Goal: Task Accomplishment & Management: Complete application form

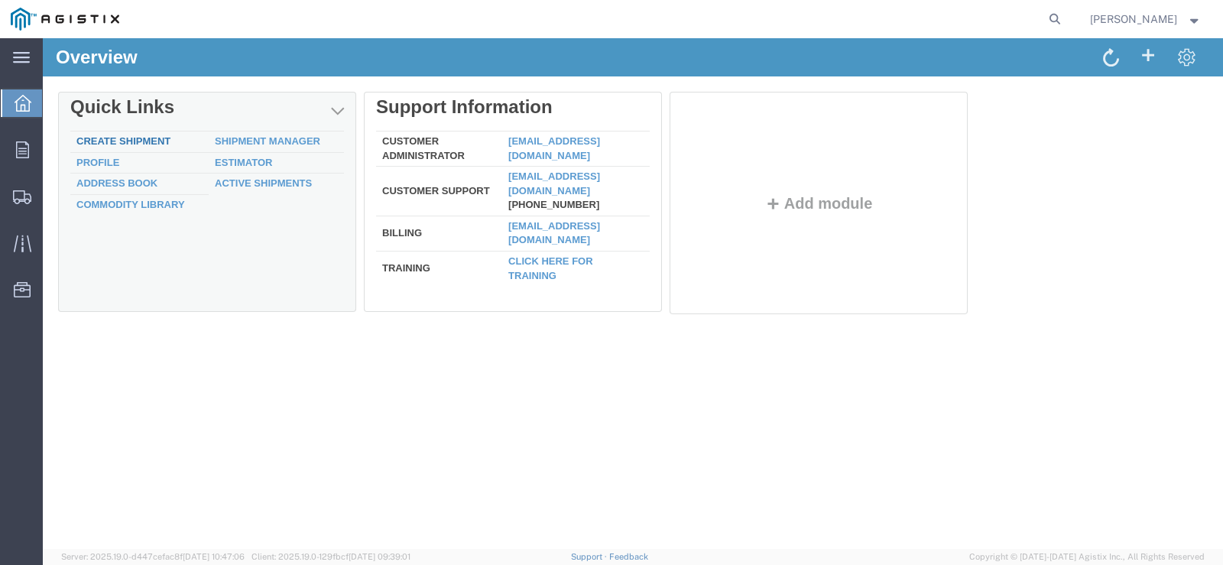
click at [132, 138] on link "Create Shipment" at bounding box center [123, 140] width 94 height 11
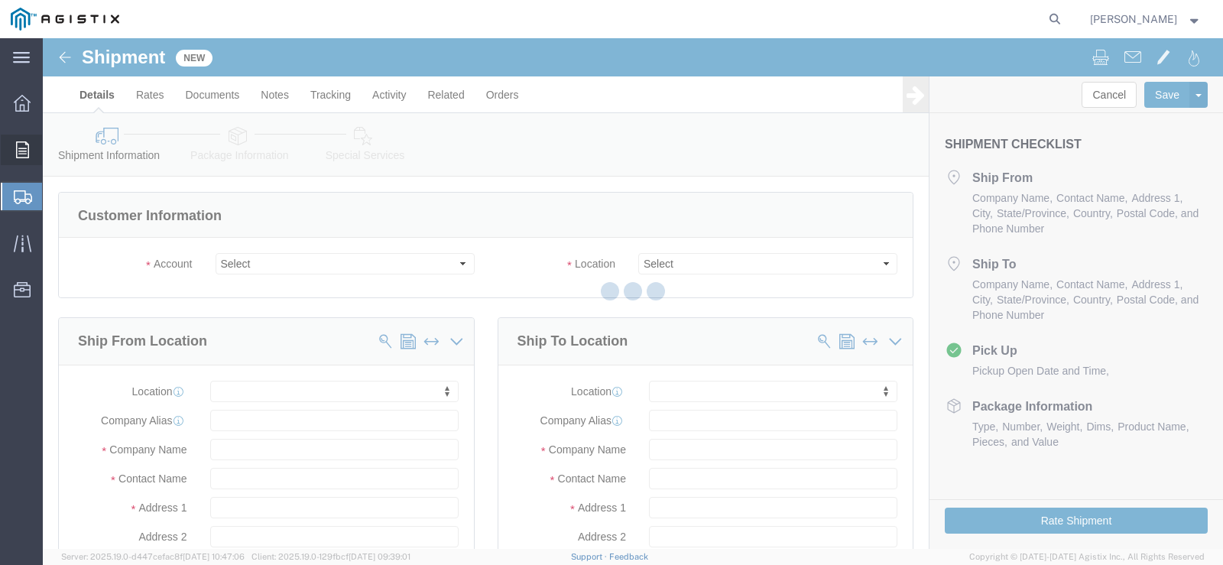
select select
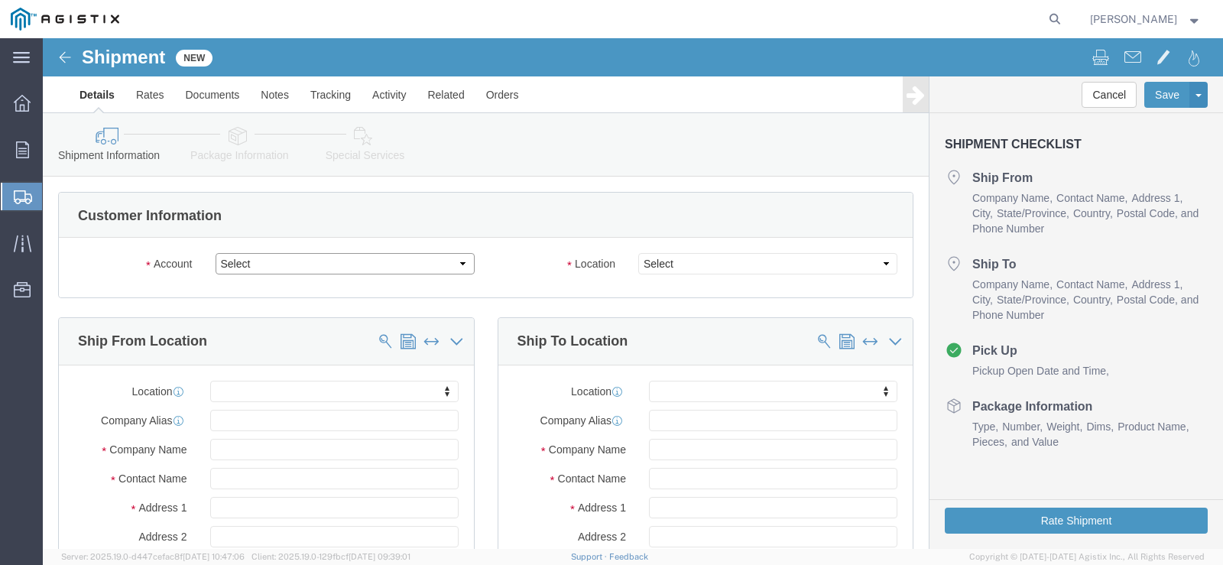
click select "Select MRC Global (McJunkin Corp) PG&E"
select select "9596"
click select "Select MRC Global (McJunkin Corp) PG&E"
select select "PURCHORD"
select select
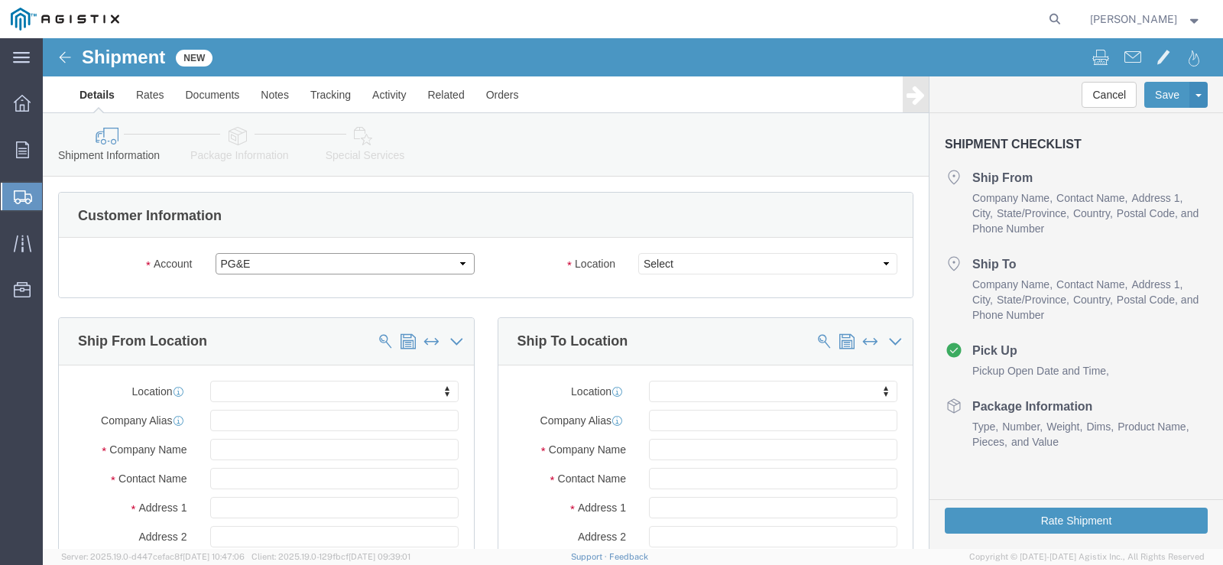
select select
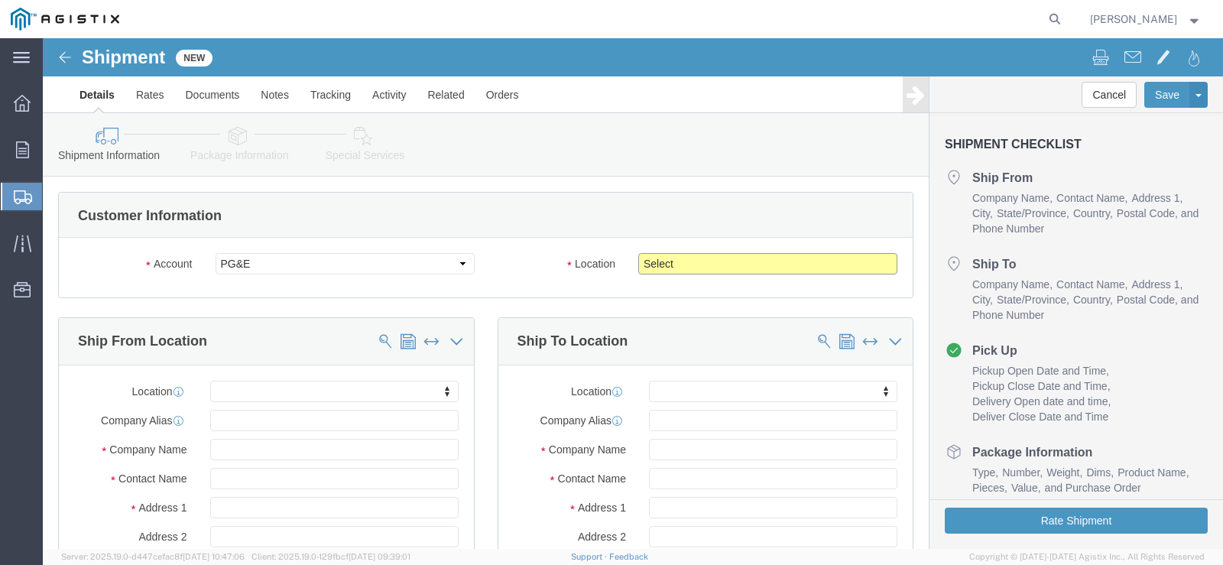
click select "Select All Others Fremont DC Fresno DC Wheatland DC"
select select "23082"
click select "Select All Others Fremont DC Fresno DC Wheatland DC"
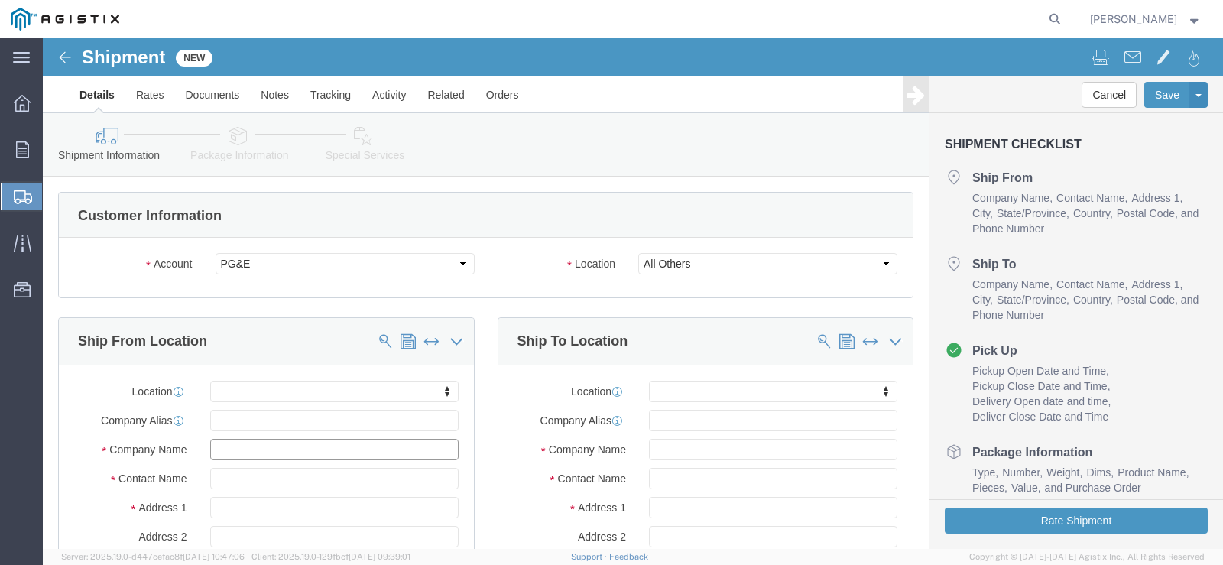
click input "text"
type input "MRC GLOBAL BR10172"
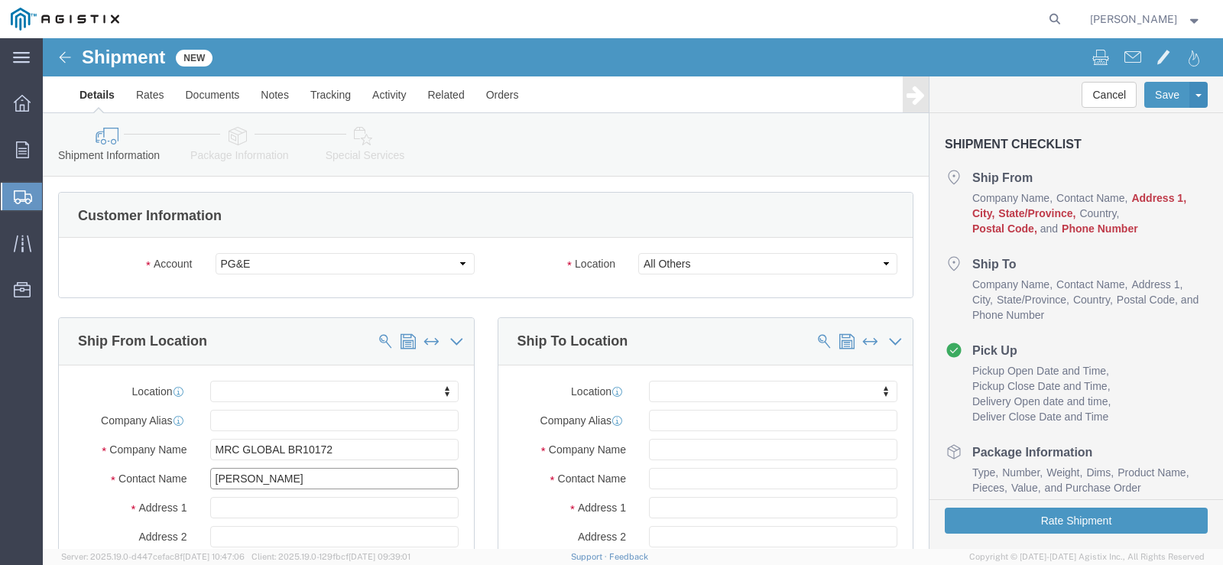
type input "KORA WARREN"
type input "1801 S 16TH ST"
select select
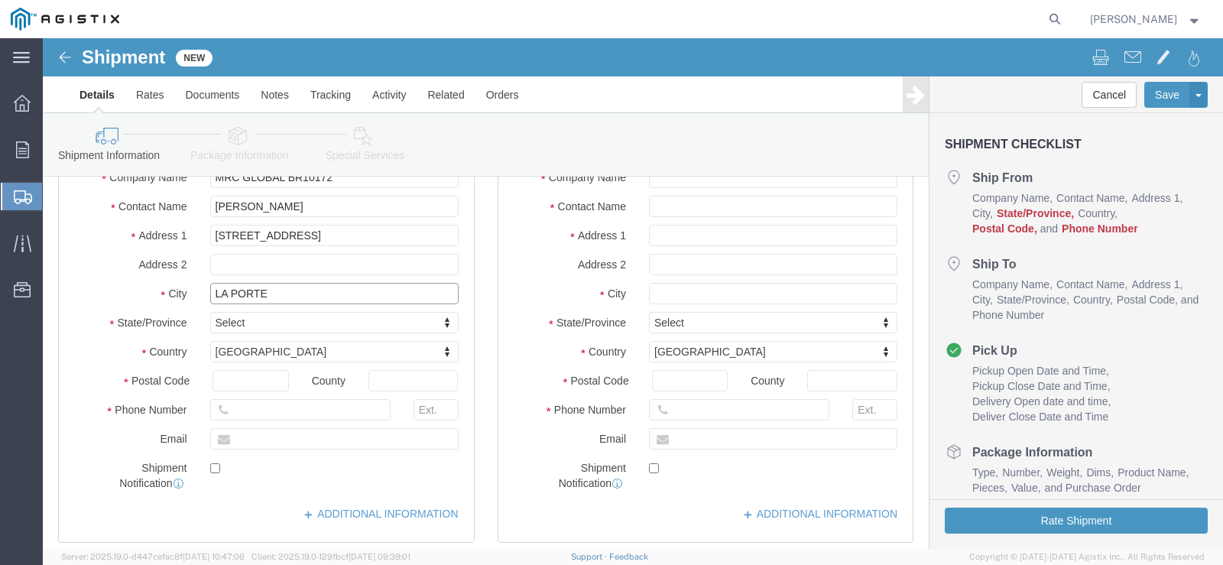
type input "LA PORTE"
select select
type input "TEXAS"
select select
select select "TX"
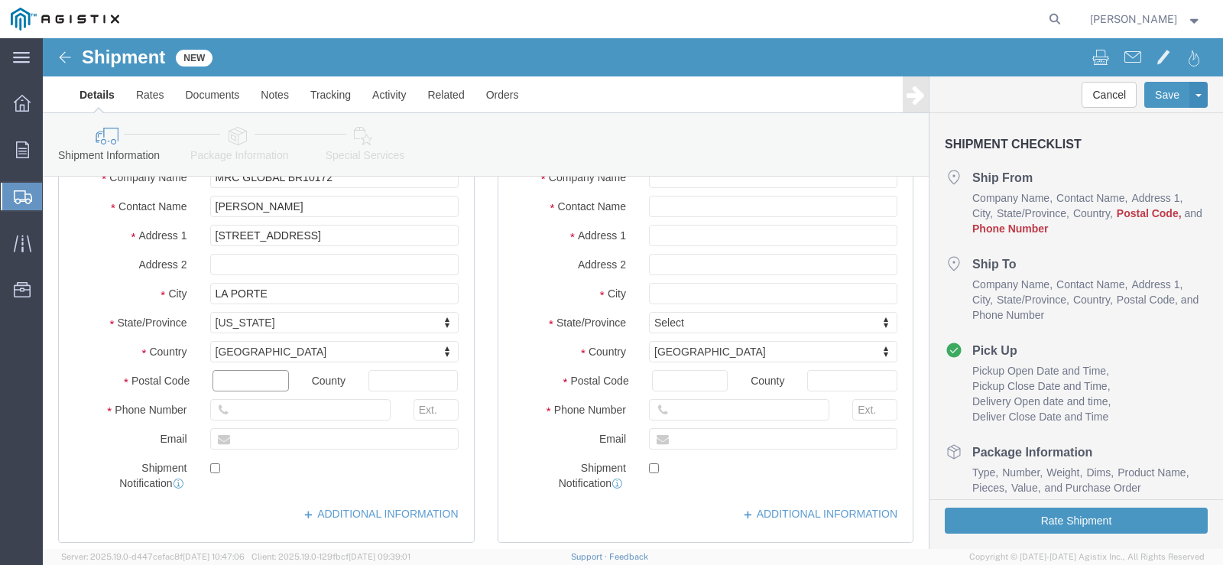
click input "text"
type input "77571"
select select
click input "text"
type input "713-577-3010"
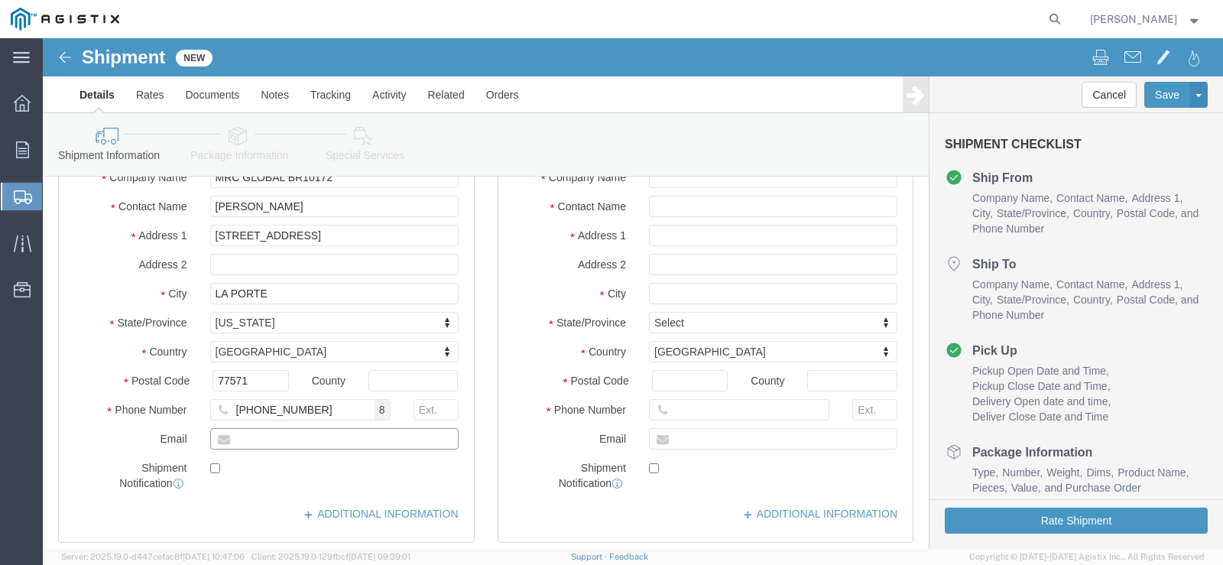
click input "text"
paste input "kora.warren@mrcglobal.com"
type input "kora.warren@mrcglobal.com"
click input "checkbox"
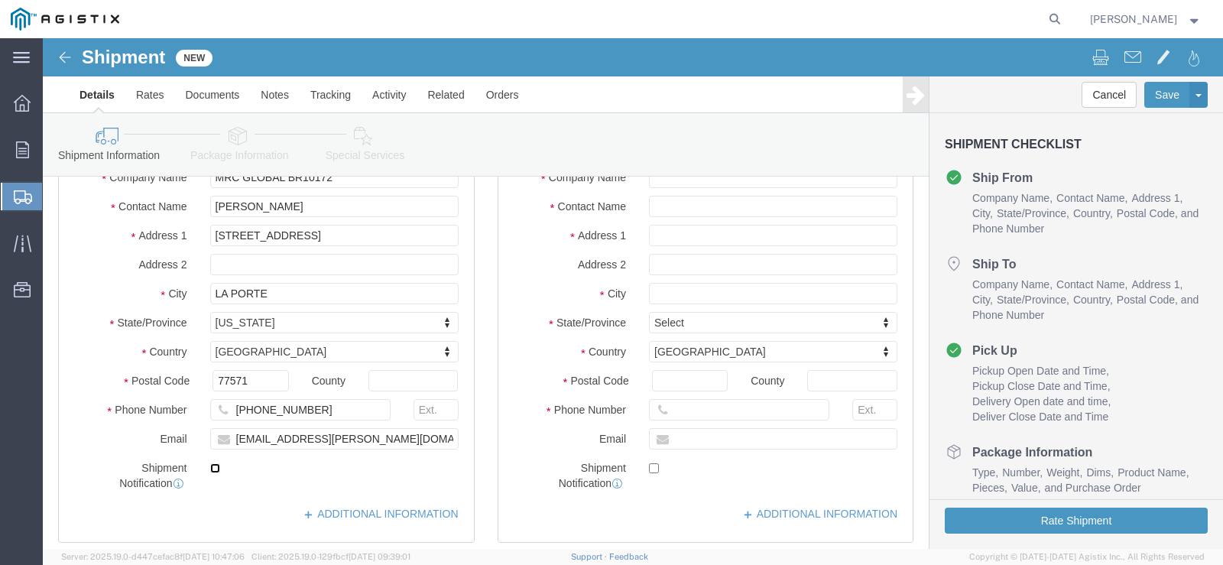
checkbox input "true"
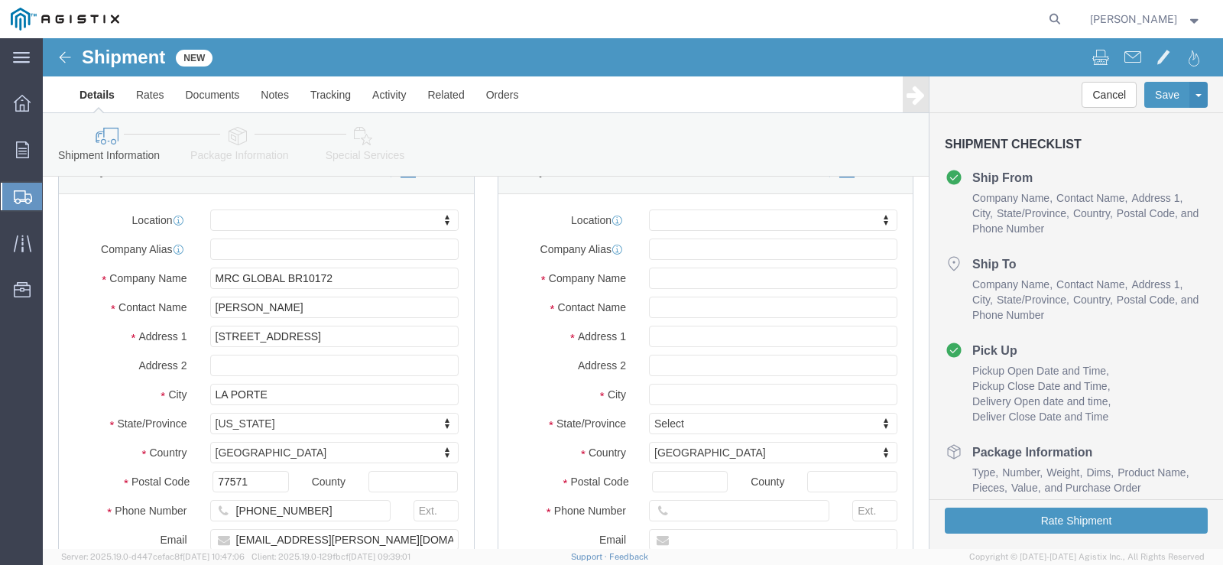
scroll to position [156, 0]
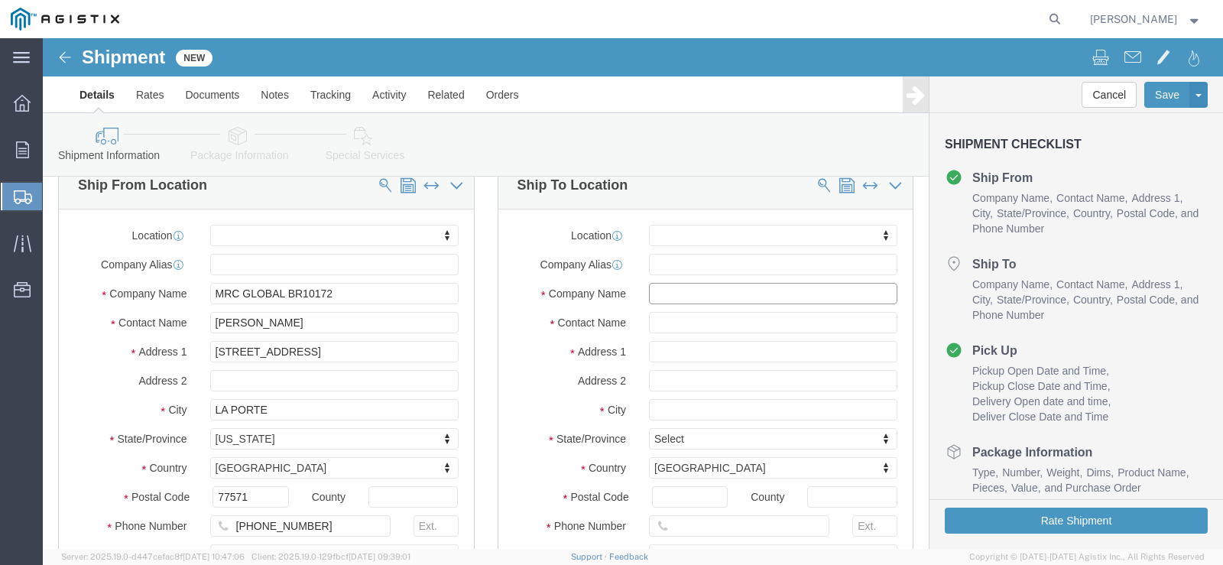
click input "text"
type input "m"
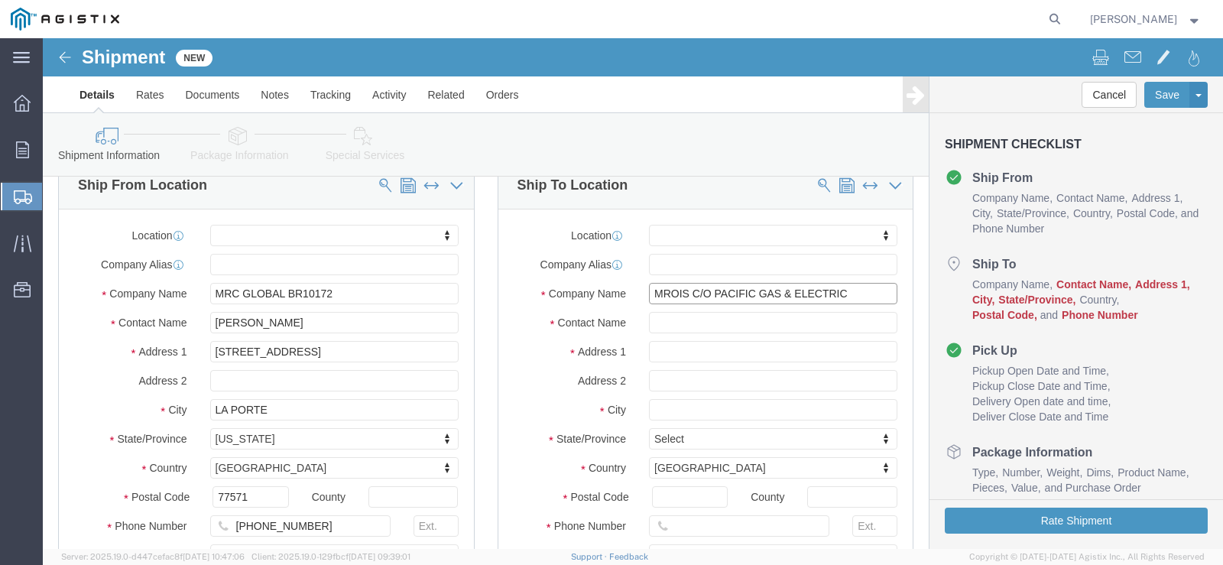
type input "MROIS C/O PACIFIC GAS & ELECTRIC"
click input "text"
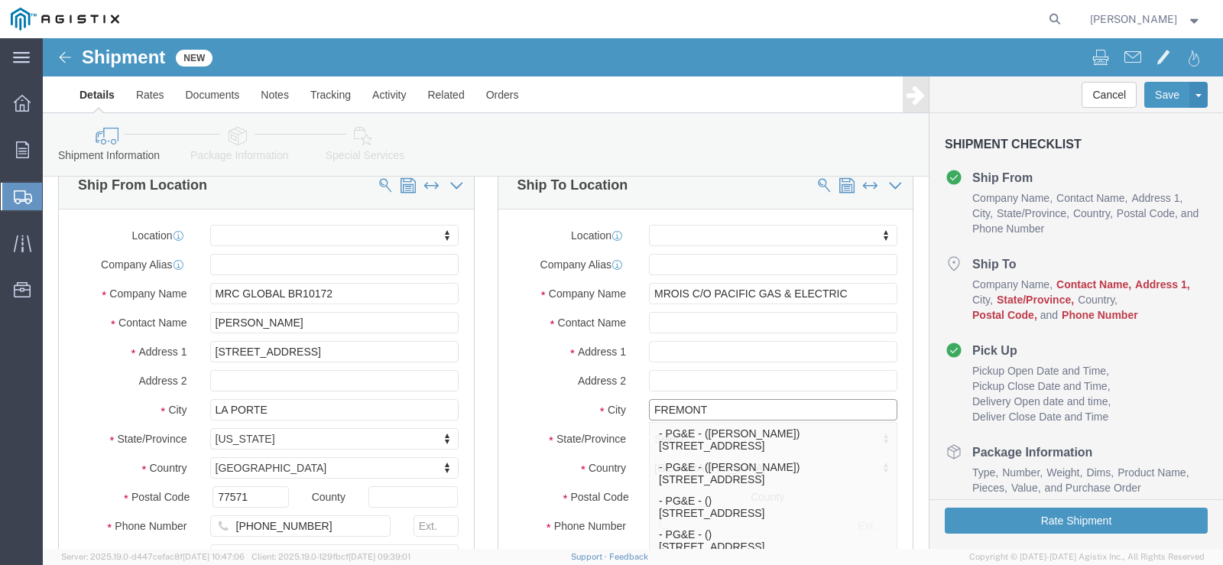
type input "FREMONT"
select select
click input "text"
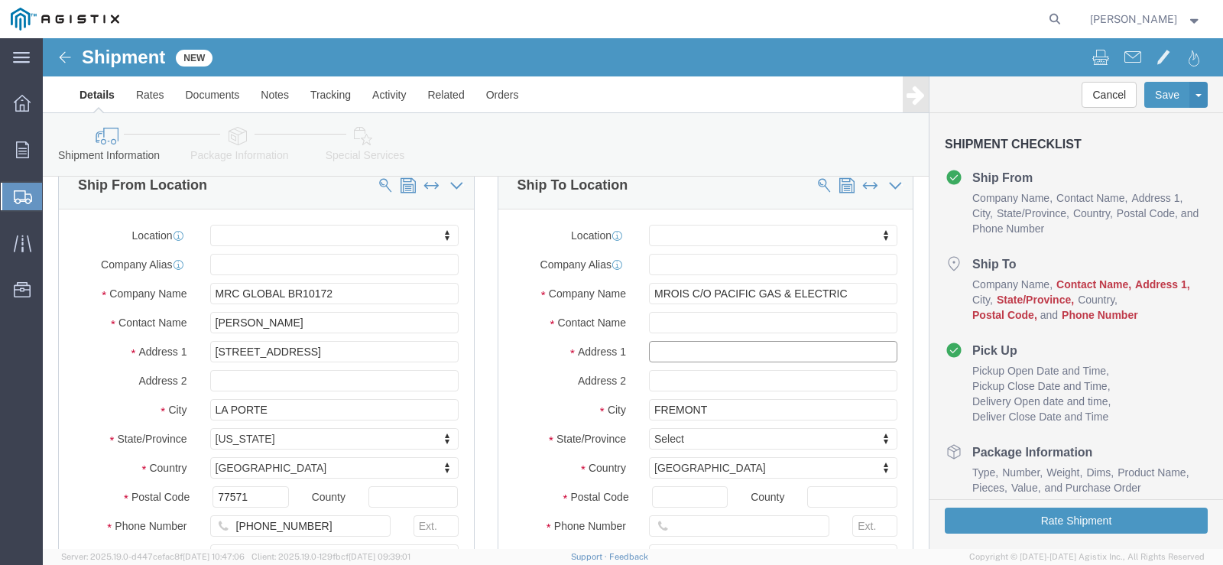
click input "text"
type input "MATT CROSETTI"
click input "text"
type input "42105 BOYCE RD"
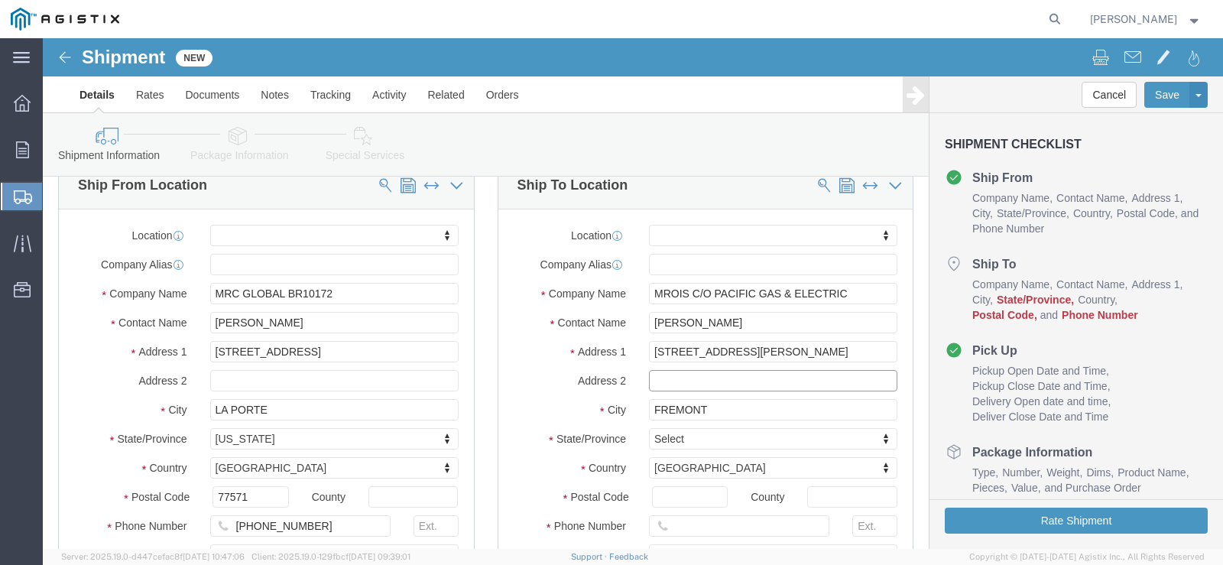
select select
type input "CA"
select select
select select "CA"
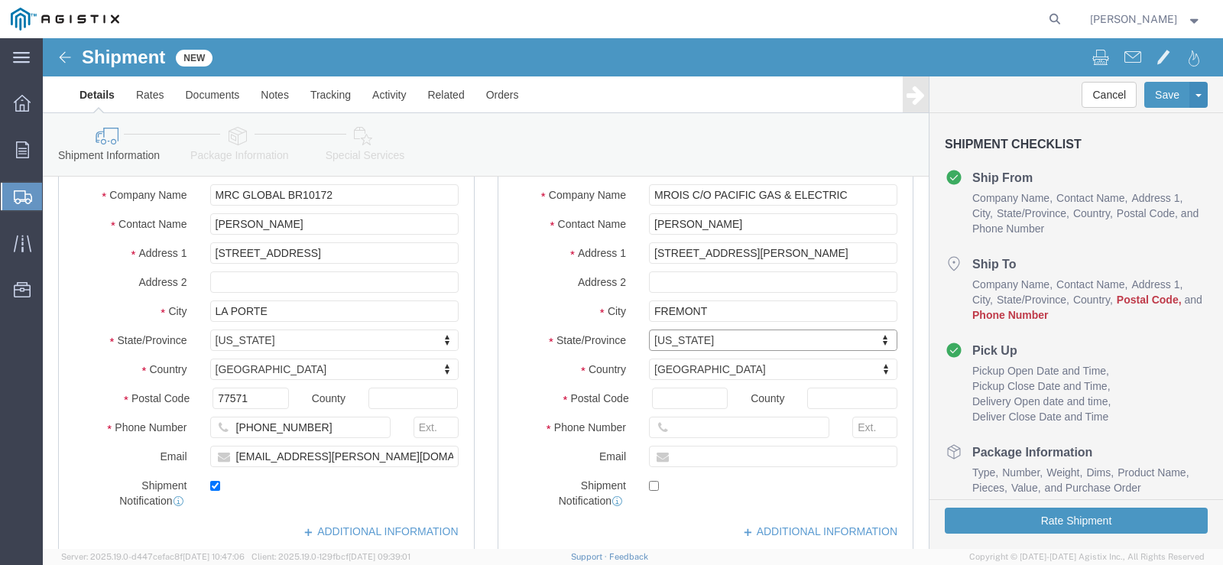
scroll to position [257, 0]
click input "Postal Code"
type input "94538"
select select
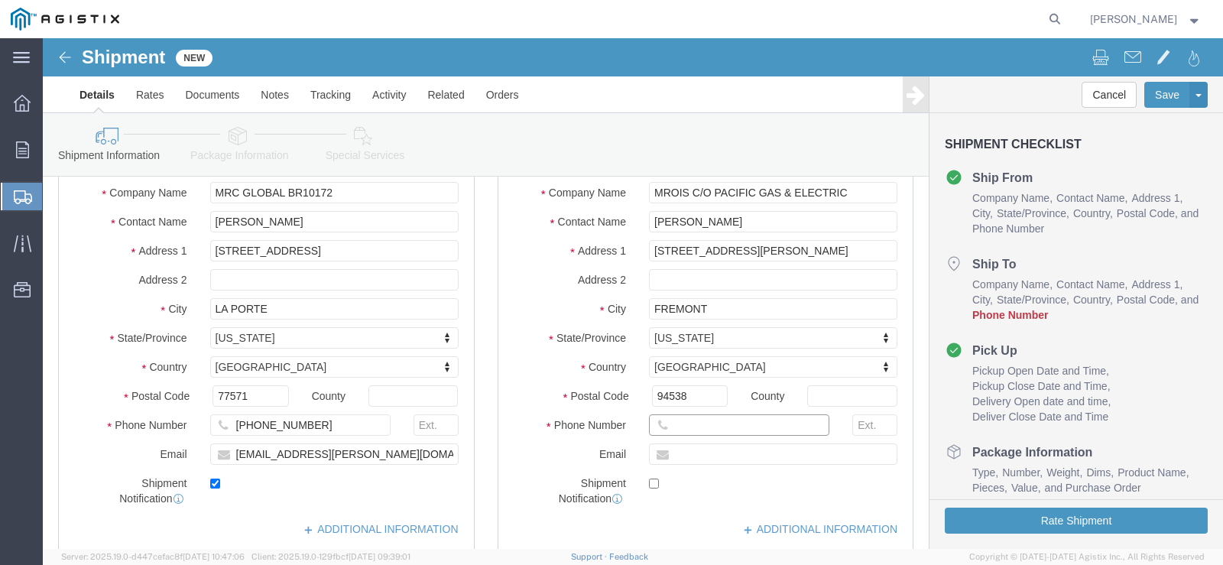
click input "text"
type input "(510)326-0015"
click input "text"
type input "m"
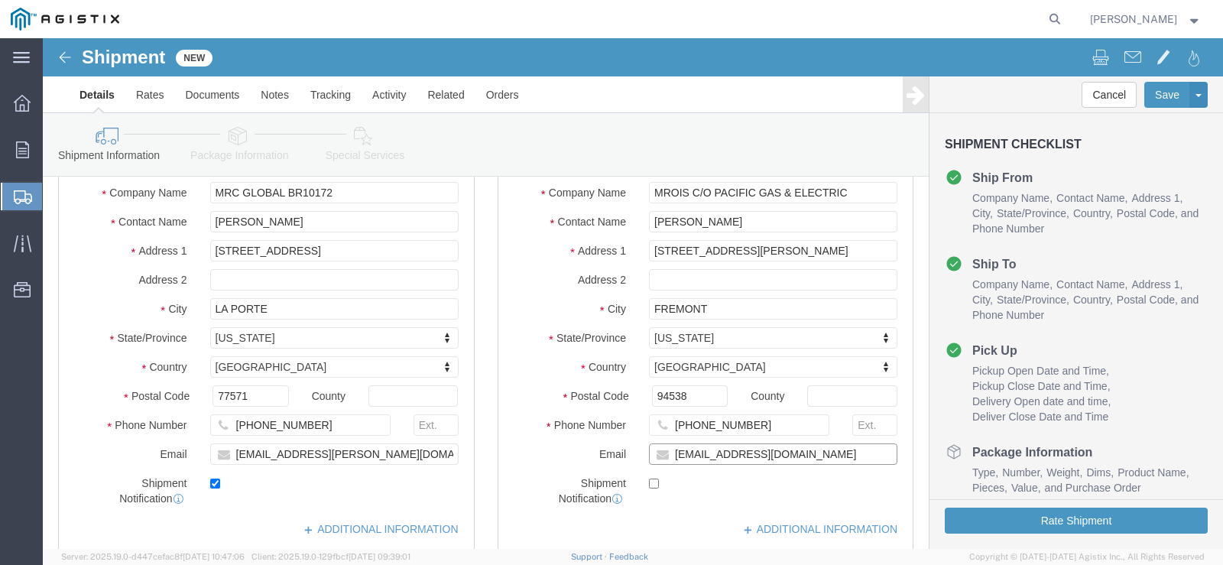
type input "MWCM@pge.com"
click input "checkbox"
checkbox input "true"
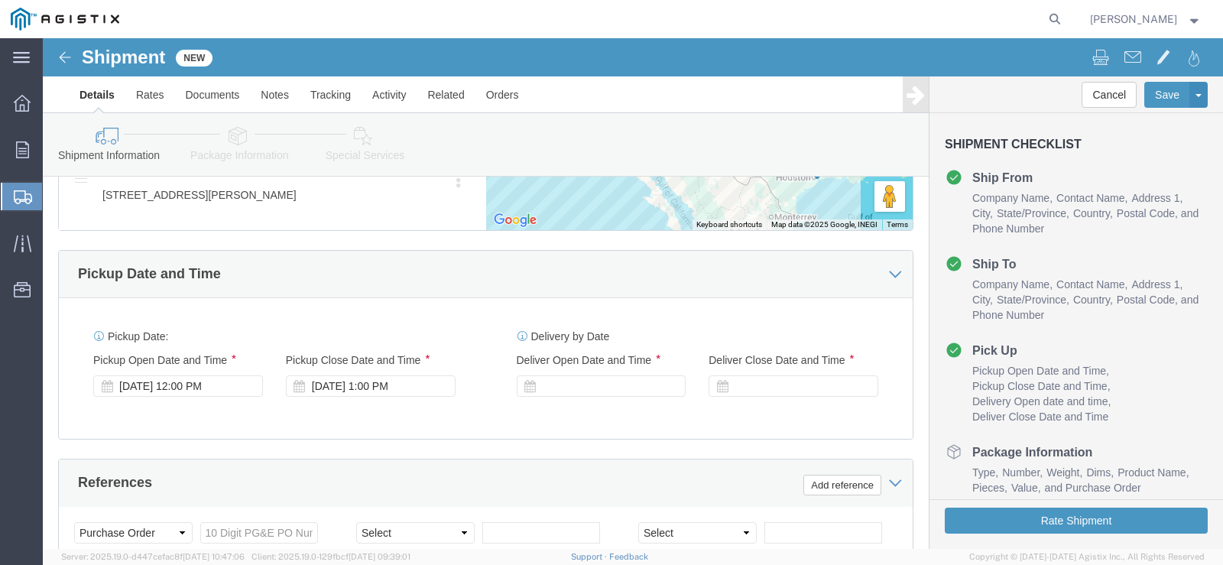
scroll to position [951, 0]
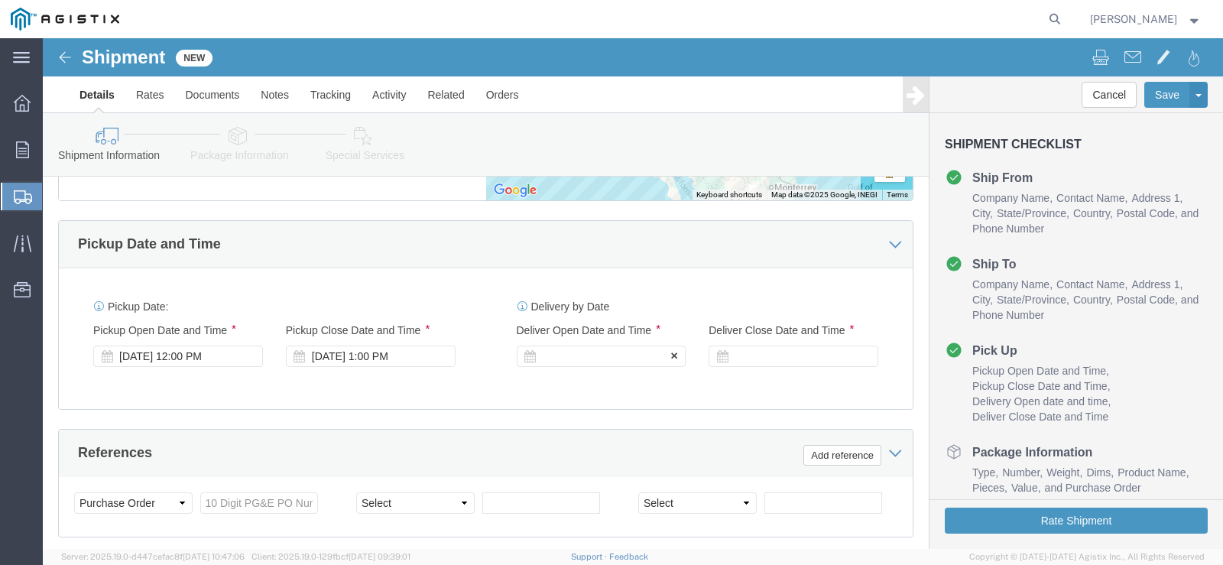
click div
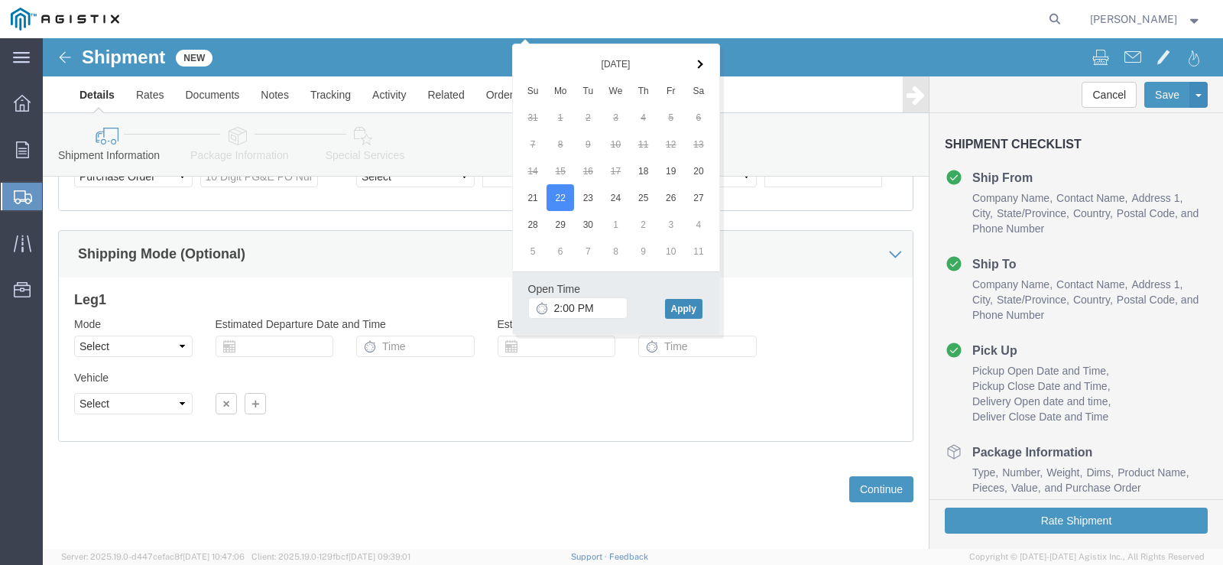
click button "Apply"
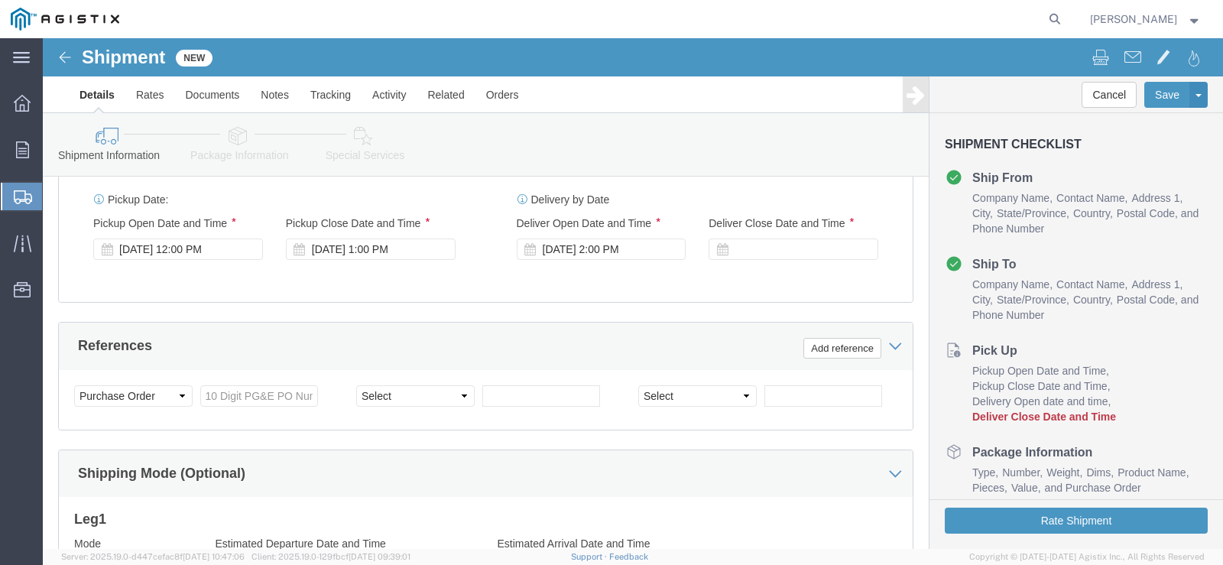
scroll to position [1044, 0]
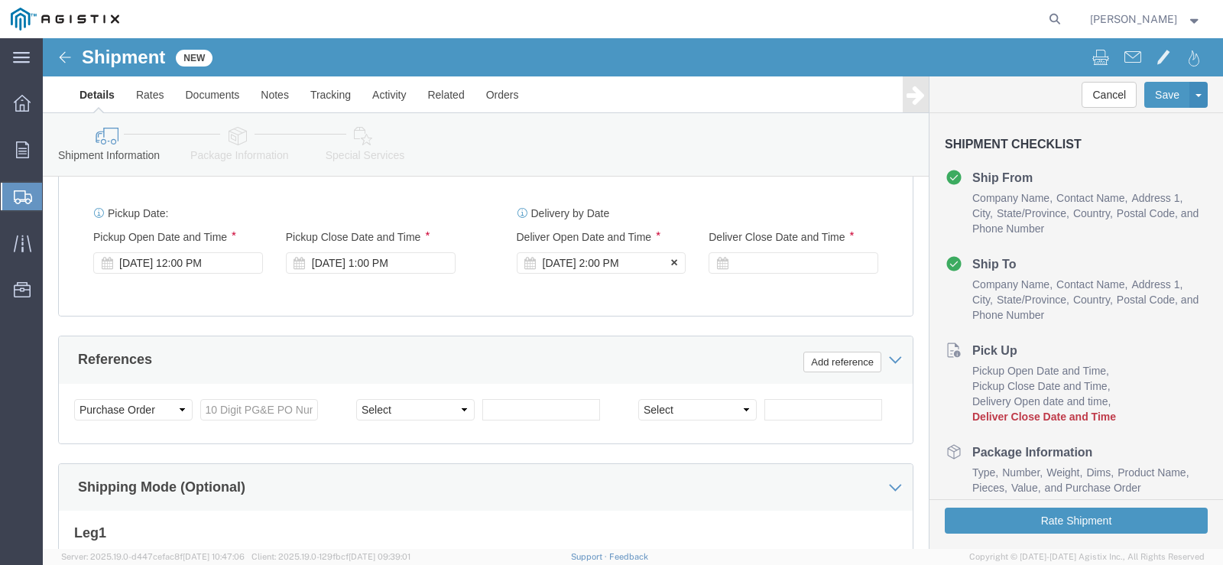
click div "Sep 22 2025 2:00 PM"
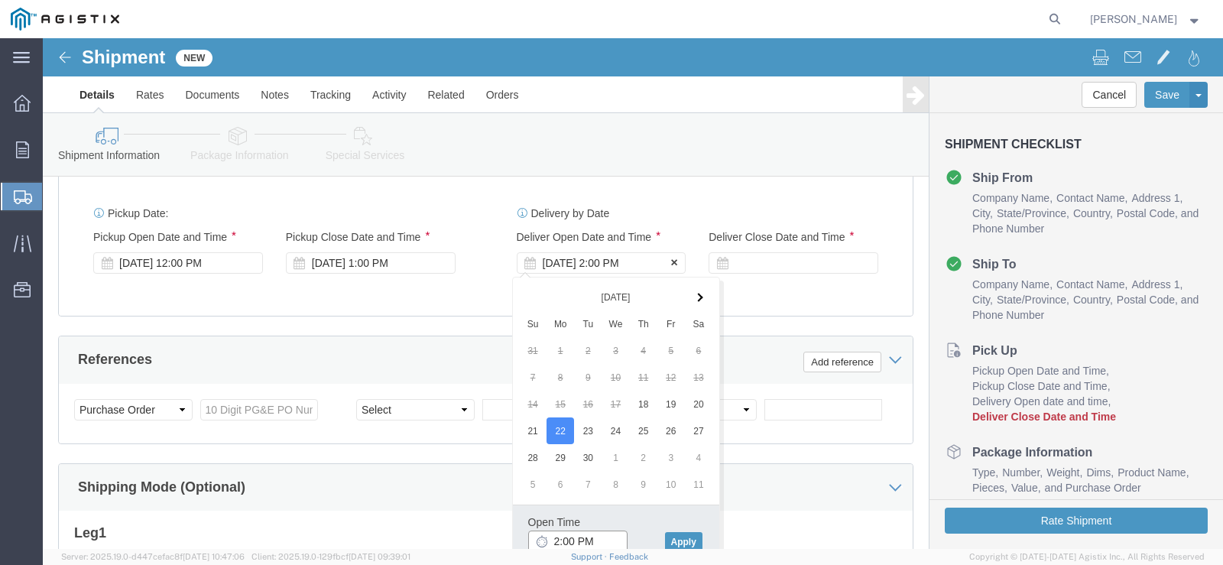
scroll to position [1047, 0]
type input "7:00 AM"
click button "Apply"
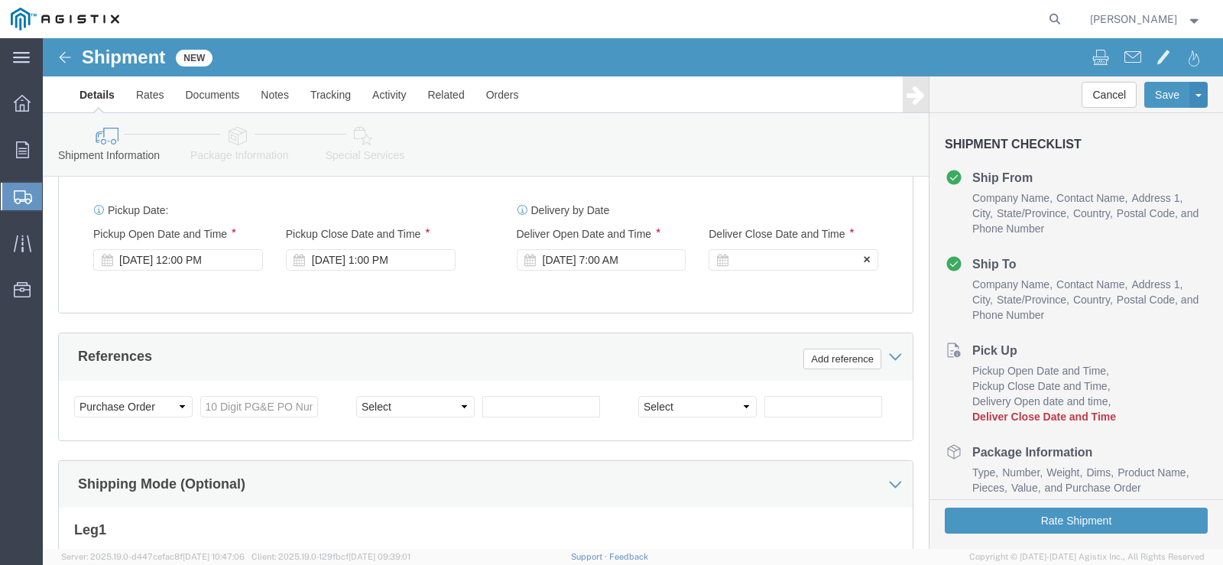
click div
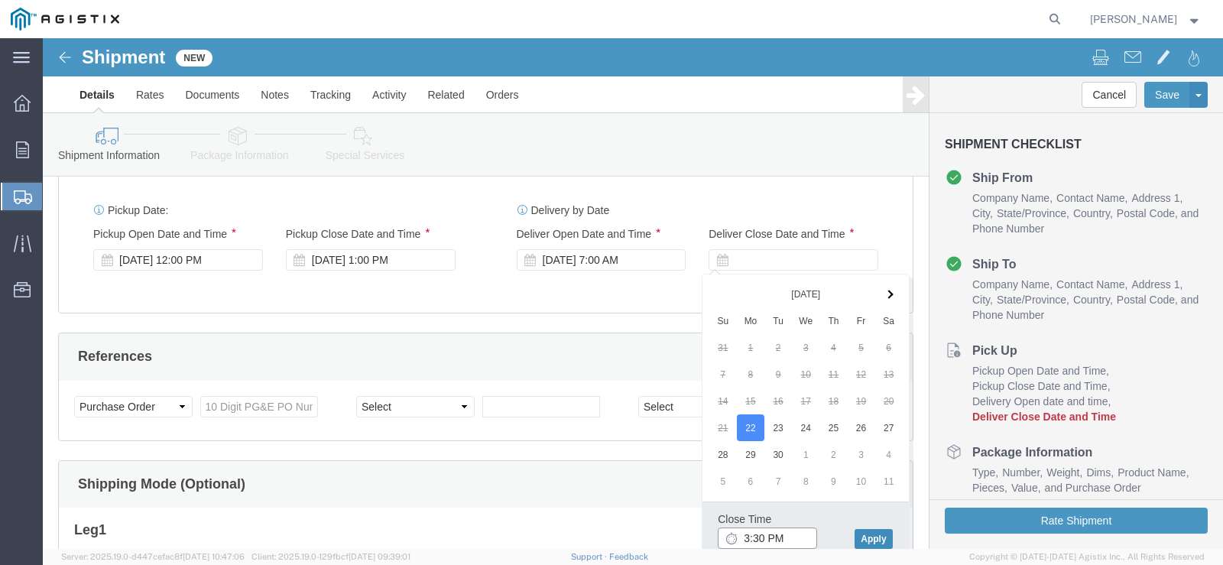
type input "3:30 PM"
click button "Apply"
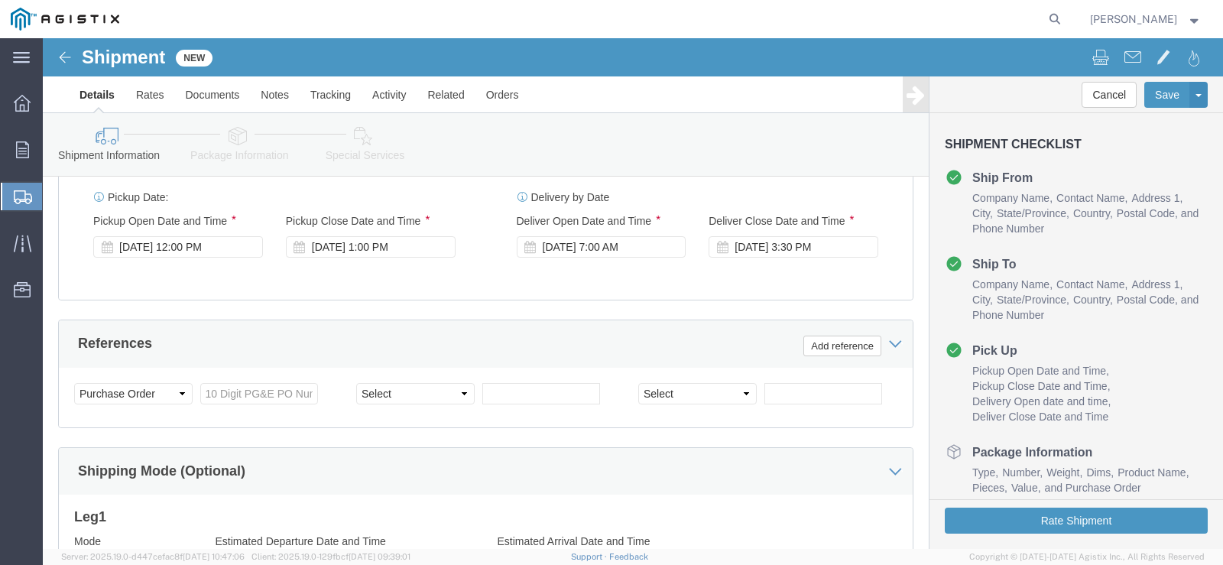
scroll to position [1063, 0]
click input "text"
paste input "3501414000"
type input "3501414000"
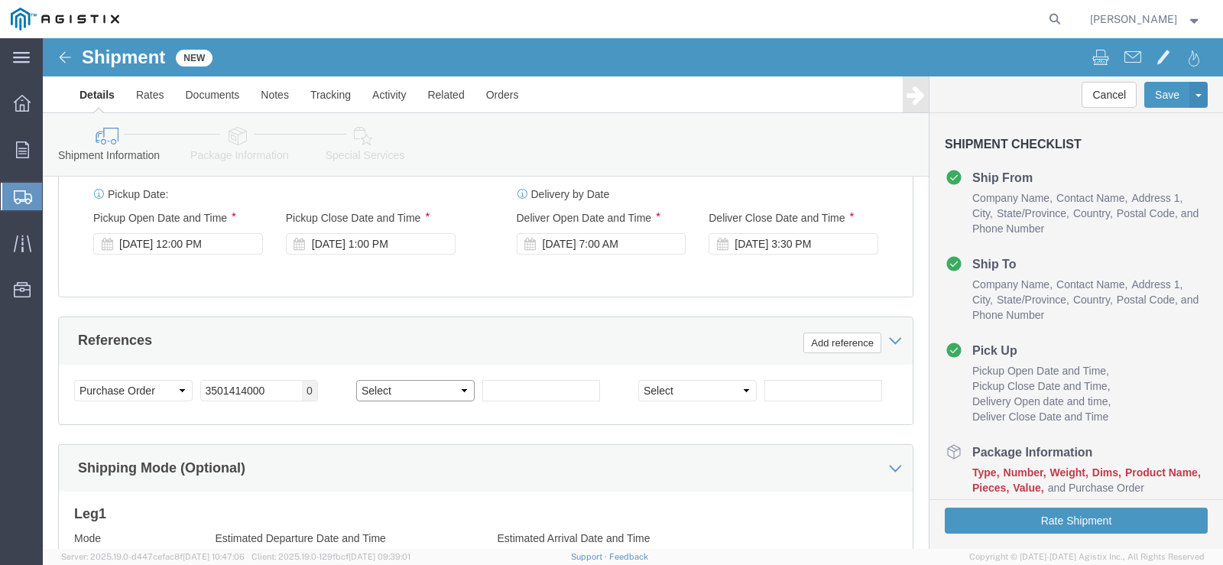
click select "Select Account Type Activity ID Airline Appointment Number ASN Batch Request # …"
select select "ORDERNUM"
click select "Select Account Type Activity ID Airline Appointment Number ASN Batch Request # …"
click input "text"
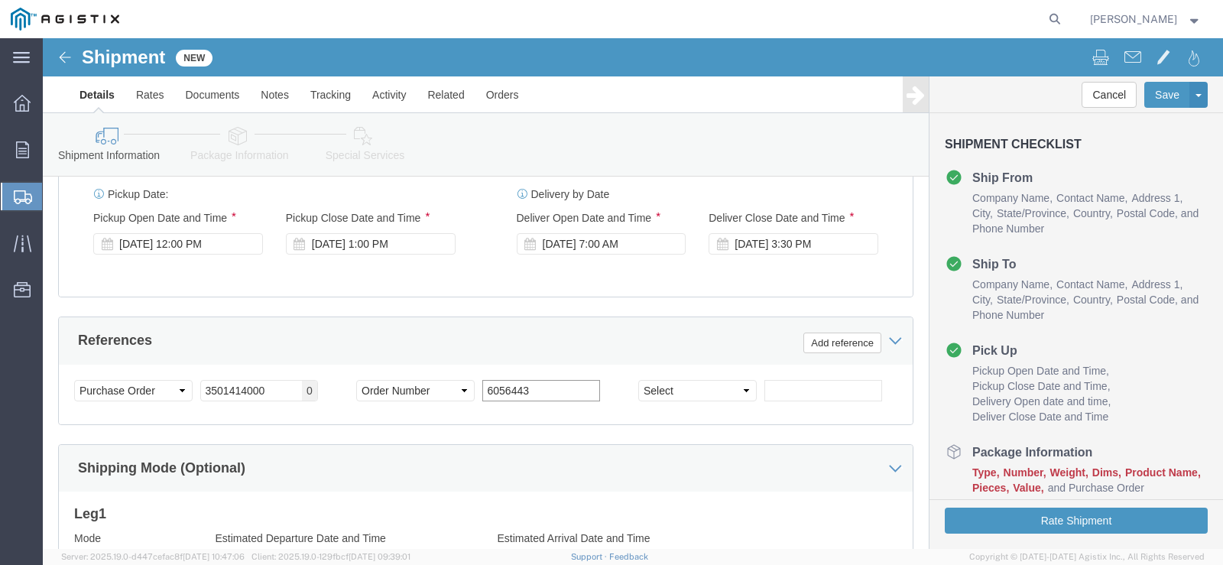
type input "6056443"
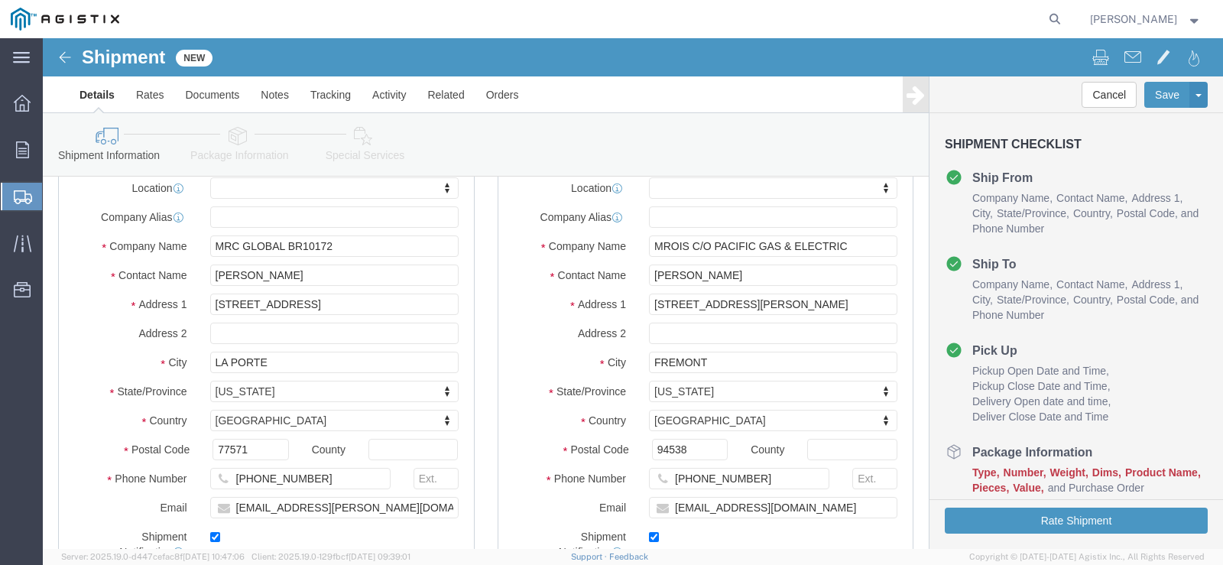
scroll to position [198, 0]
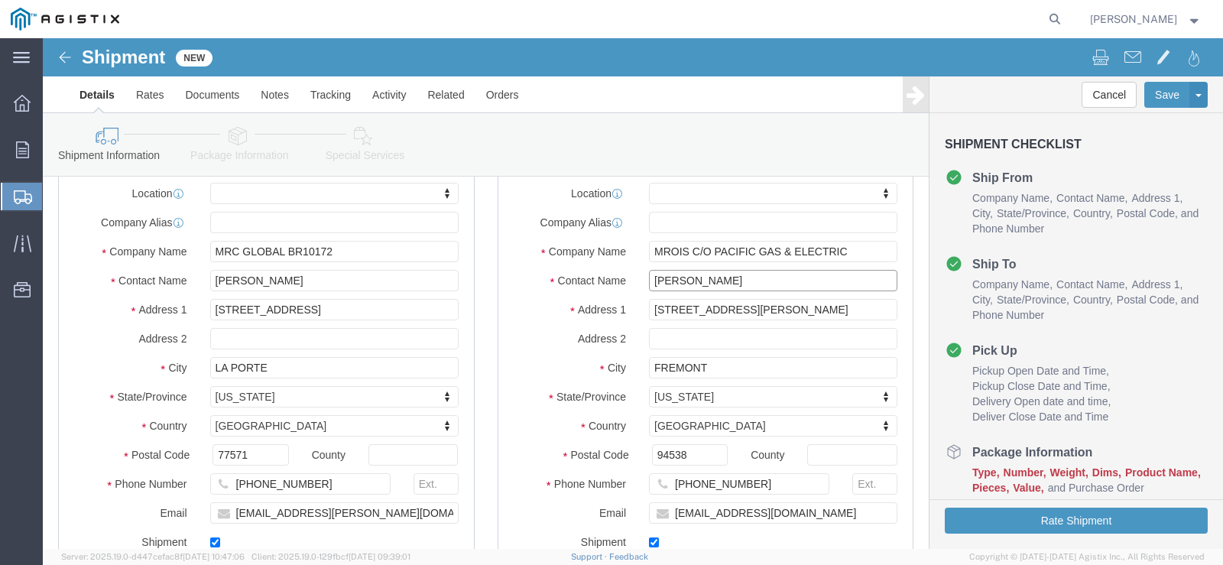
drag, startPoint x: 605, startPoint y: 245, endPoint x: 719, endPoint y: 243, distance: 113.9
click input "MATT CROSETTI"
type input "p"
type input "PAM TREVINO"
click input "42105 BOYCE RD"
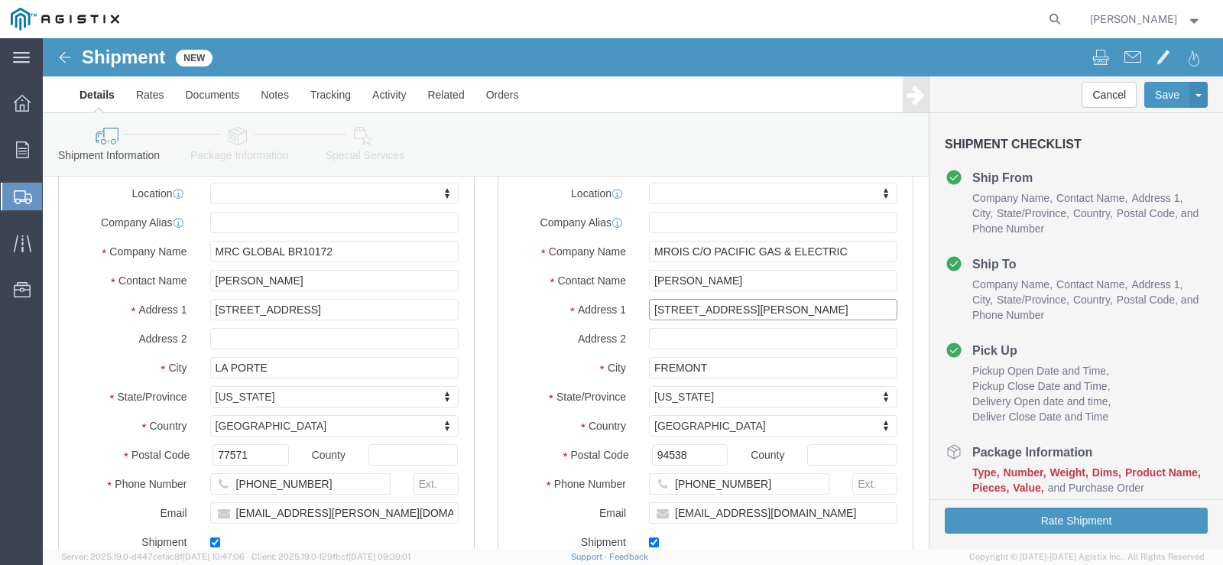
drag, startPoint x: 719, startPoint y: 272, endPoint x: 578, endPoint y: 266, distance: 140.8
click div "Address 1 42105 BOYCE RD"
type input "810 GILMORE AVE"
select select
click input "FREMONT"
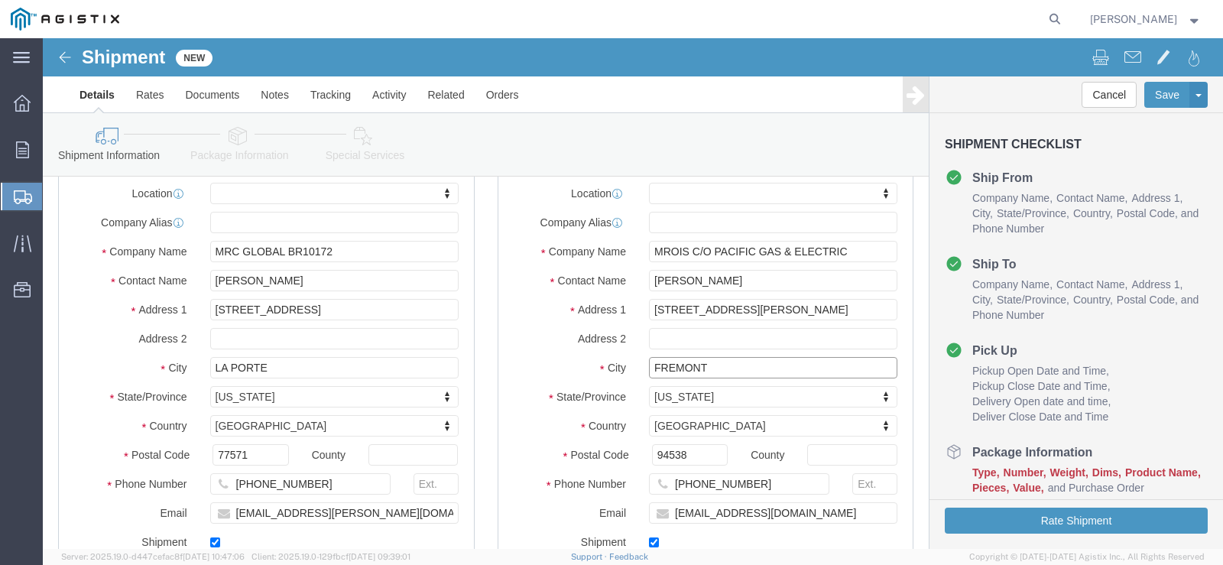
drag, startPoint x: 632, startPoint y: 329, endPoint x: 569, endPoint y: 330, distance: 62.7
click div "City FREMONT FREMONT"
type input "STOCKTON"
select select
type input "95204"
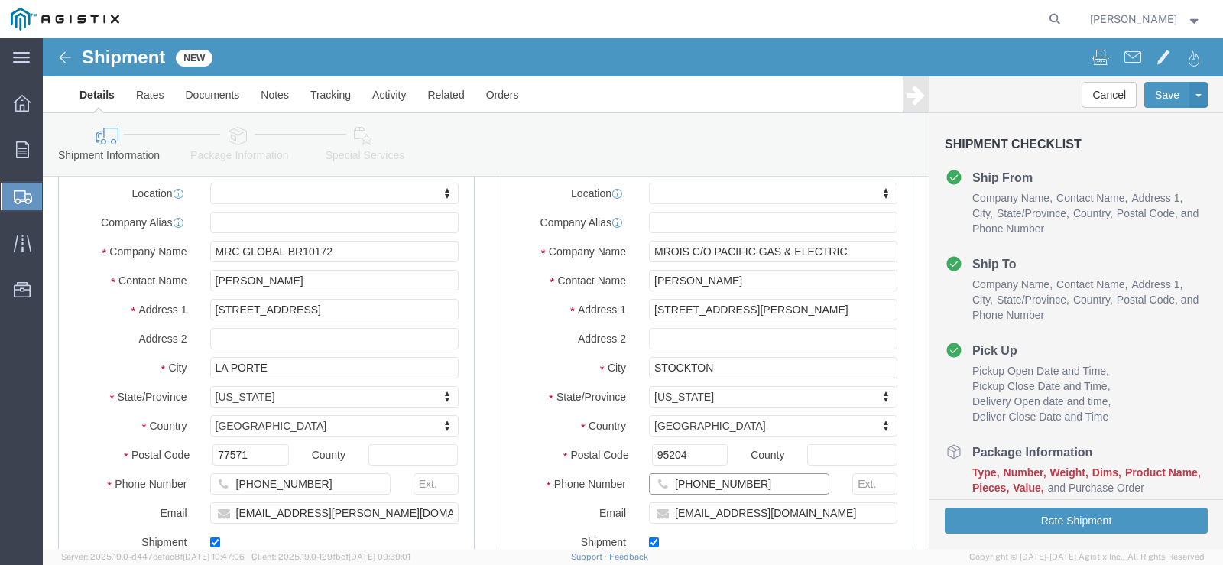
select select
click input "(510)326-0015"
drag, startPoint x: 717, startPoint y: 449, endPoint x: 602, endPoint y: 449, distance: 114.7
click input "(510)326-0015"
click input "MWCM@pge.com"
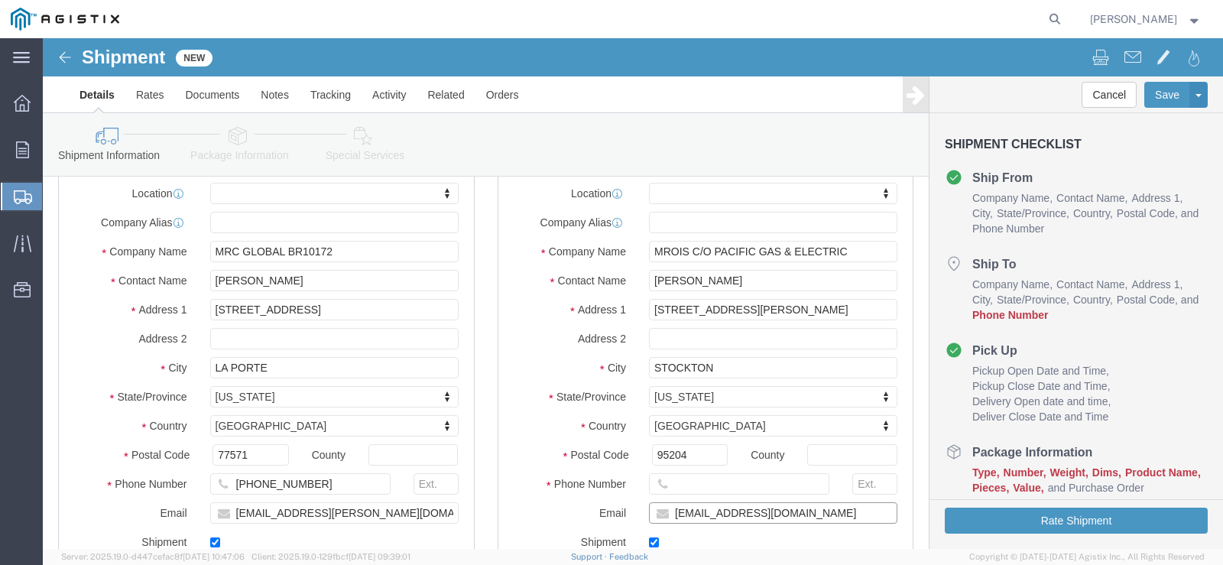
drag, startPoint x: 741, startPoint y: 473, endPoint x: 621, endPoint y: 468, distance: 119.4
click input "MWCM@pge.com"
type input "PXTQ@PGE.COM"
click input "text"
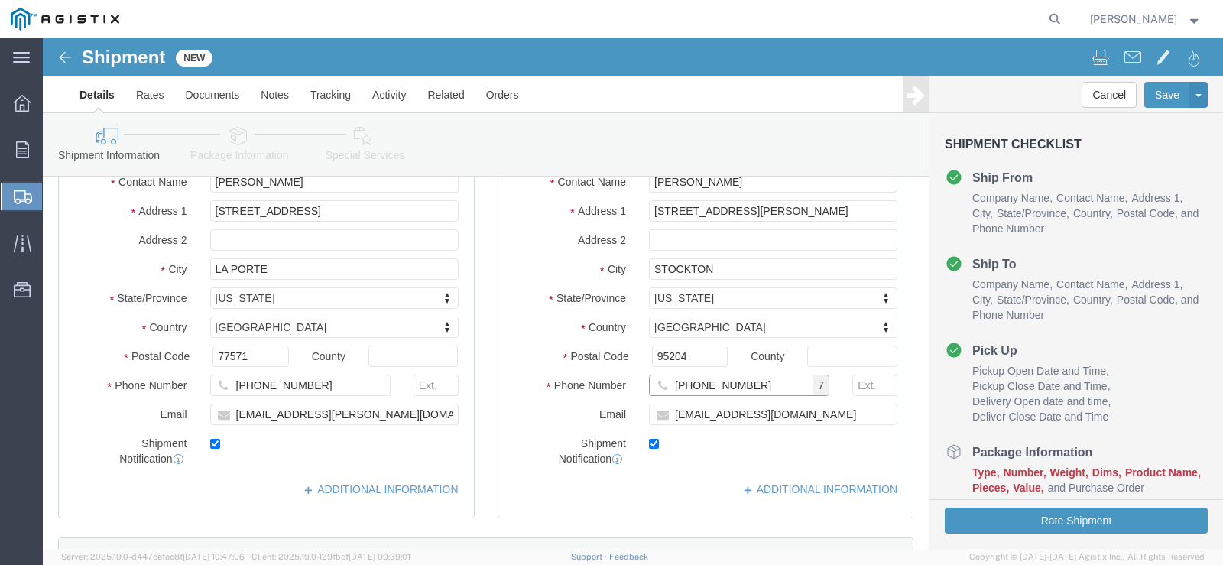
scroll to position [264, 0]
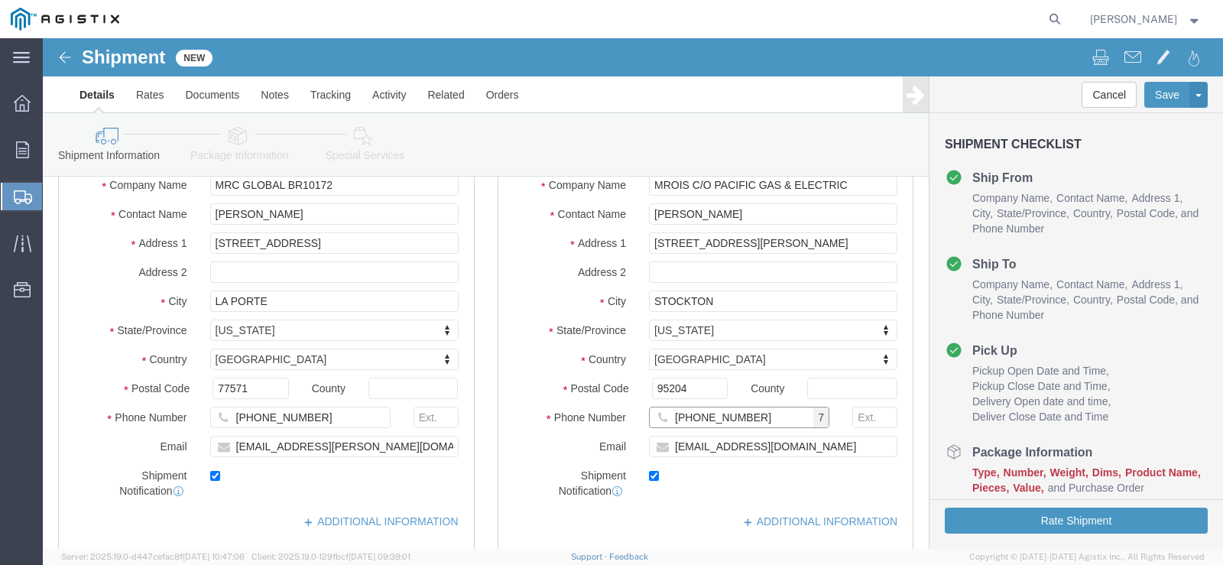
type input "(510)468-7964"
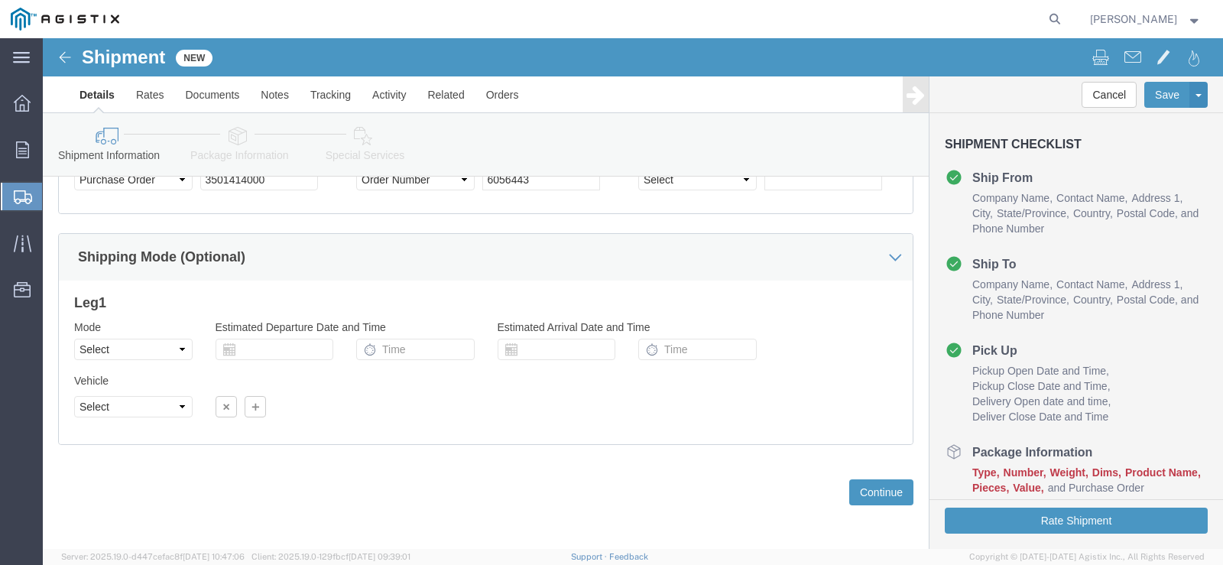
scroll to position [1293, 0]
click button "Continue"
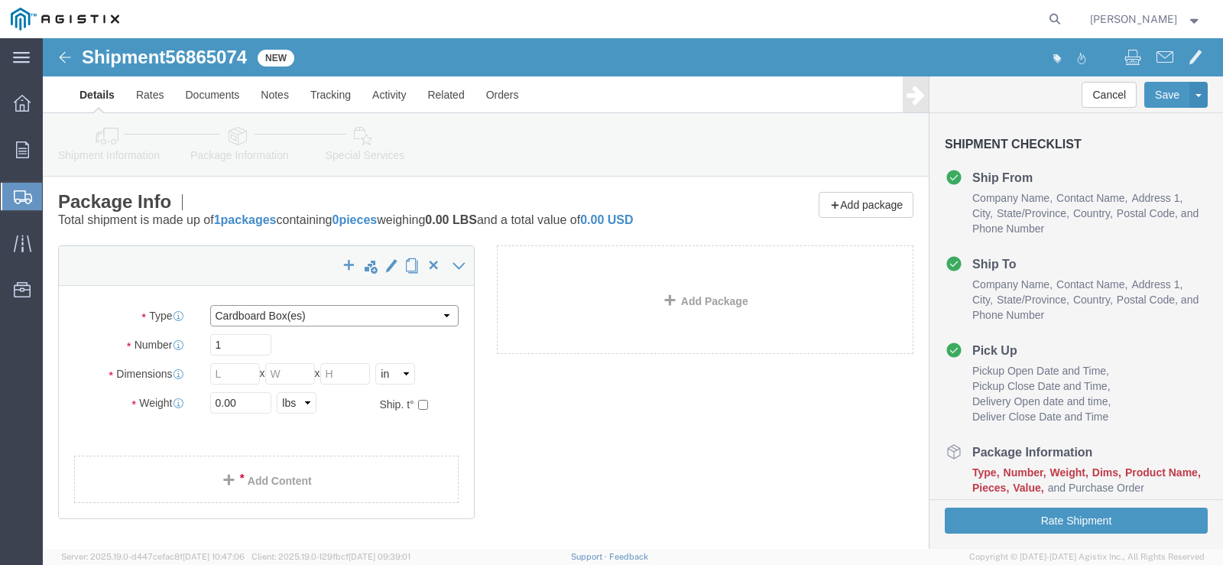
click select "Select Bulk Bundle(s) Cardboard Box(es) Carton(s) Crate(s) Drum(s) (Fiberboard)…"
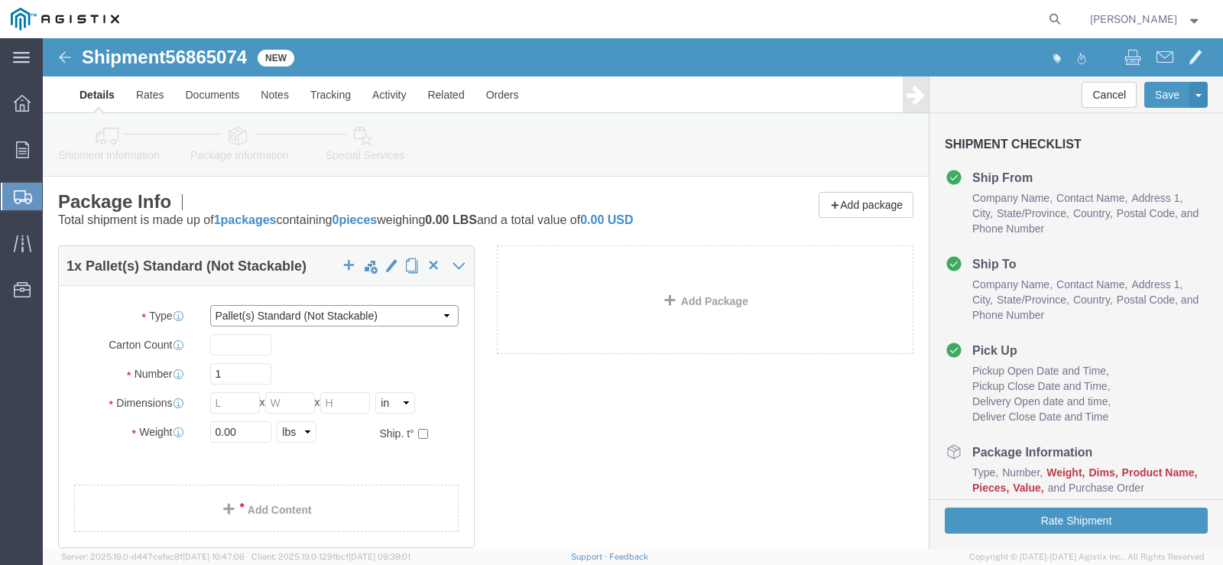
click select "Select Bulk Bundle(s) Cardboard Box(es) Carton(s) Crate(s) Drum(s) (Fiberboard)…"
select select "BNDL"
click select "Select Bulk Bundle(s) Cardboard Box(es) Carton(s) Crate(s) Drum(s) (Fiberboard)…"
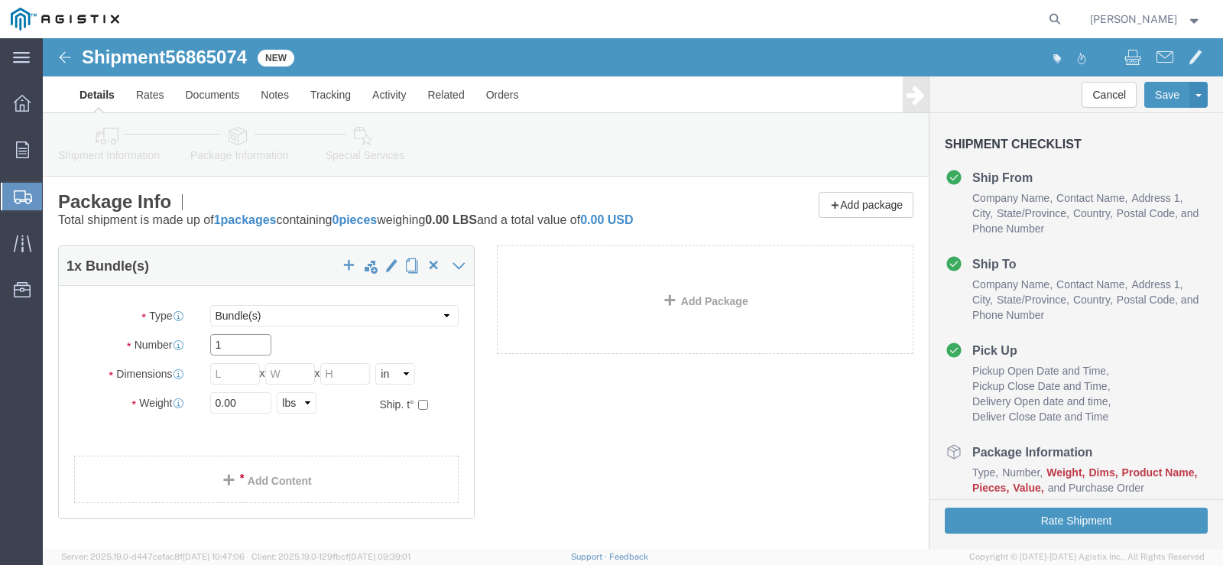
click input "1"
type input "2"
click input "0.00"
drag, startPoint x: 196, startPoint y: 362, endPoint x: 164, endPoint y: 364, distance: 32.9
click div "0.00 Select kgs lbs"
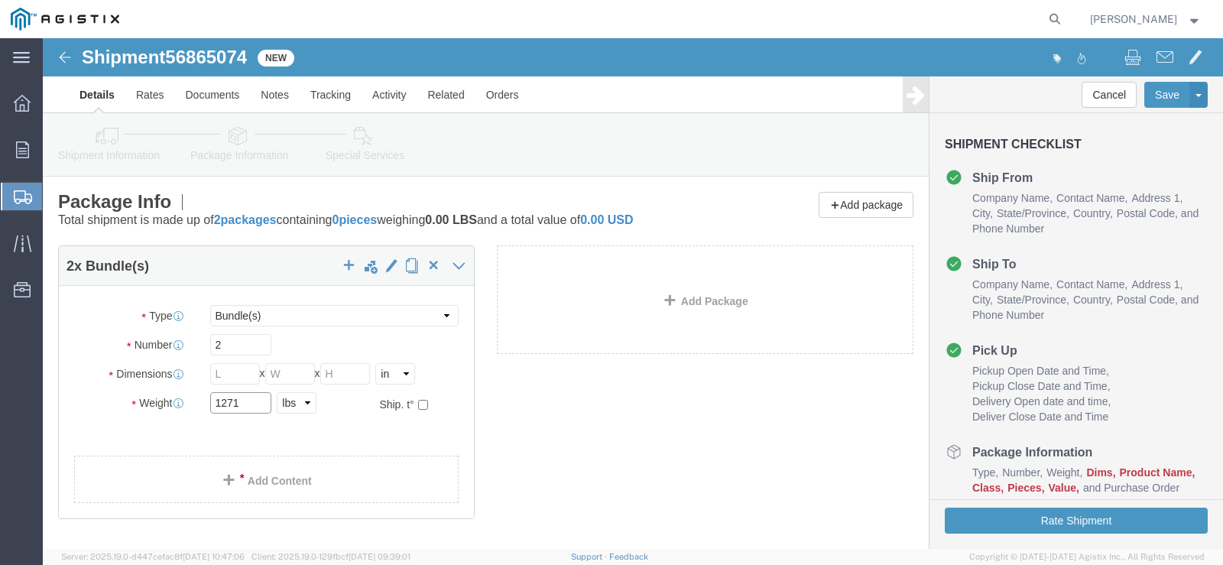
type input "1271"
click input "text"
type input "20"
click input "text"
type input "3"
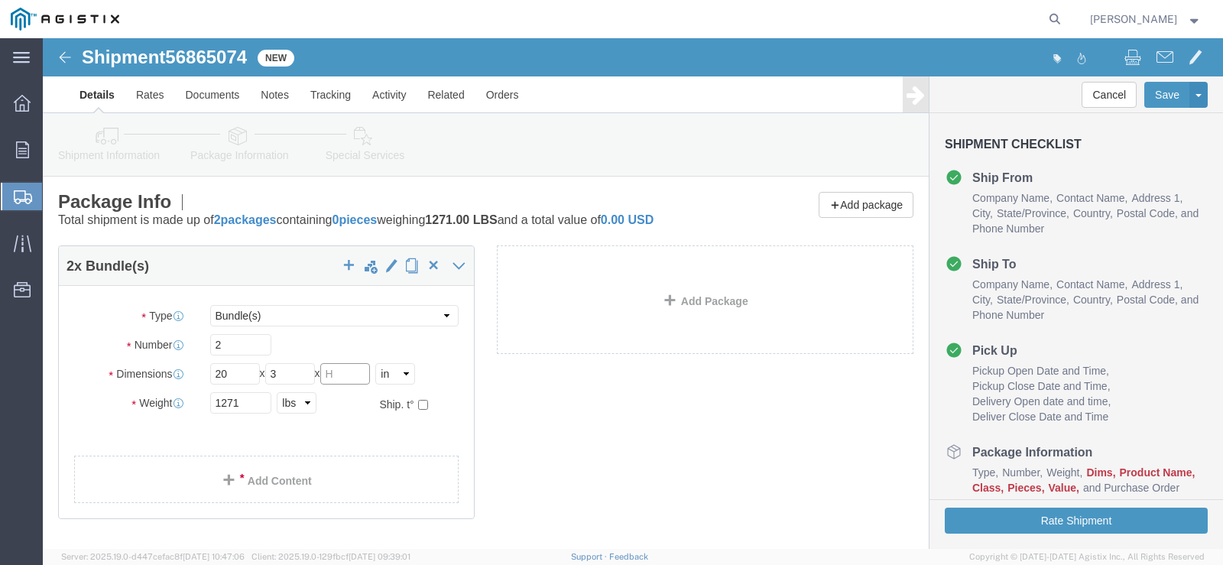
click input "text"
type input "3"
click div "2 x Bundle(s) Package Type Select Bulk Bundle(s) Cardboard Box(es) Carton(s) Cr…"
click link "Add Content"
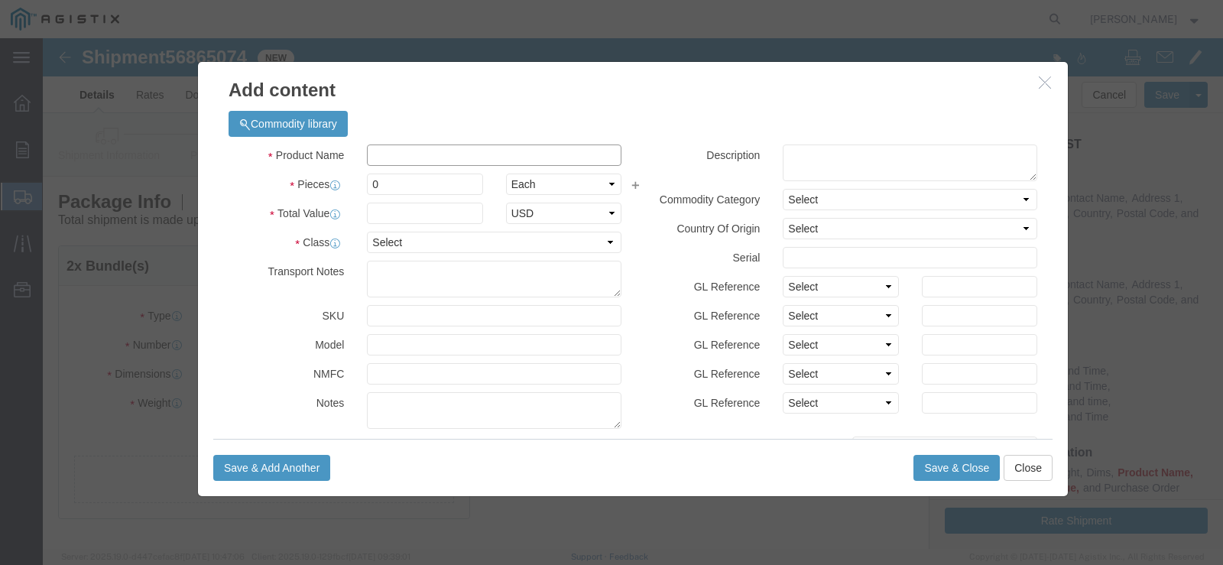
click input "text"
paste input "3 S80 PVC PIPE PE SC D1785"
type input "3 S80 PVC PIPE PE SC D1785"
click select "Select 50 55 60 65 70 85 92.5 100 125 175 250 300 400"
select select "50"
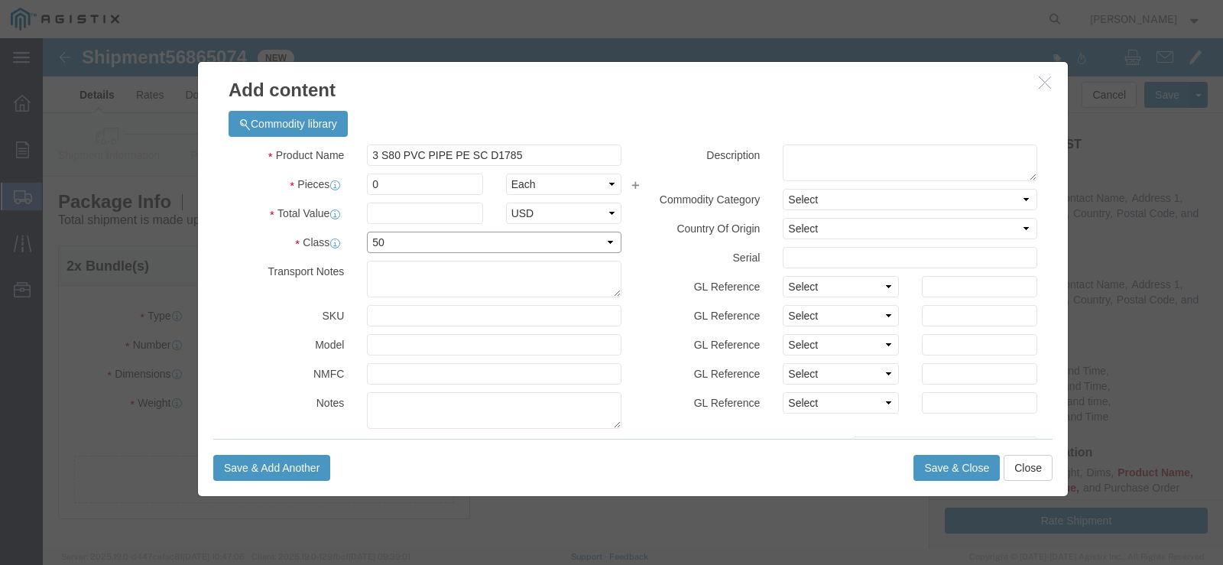
click select "Select 50 55 60 65 70 85 92.5 100 125 175 250 300 400"
click input "text"
type input "6902"
click input "0"
drag, startPoint x: 337, startPoint y: 146, endPoint x: 310, endPoint y: 148, distance: 27.6
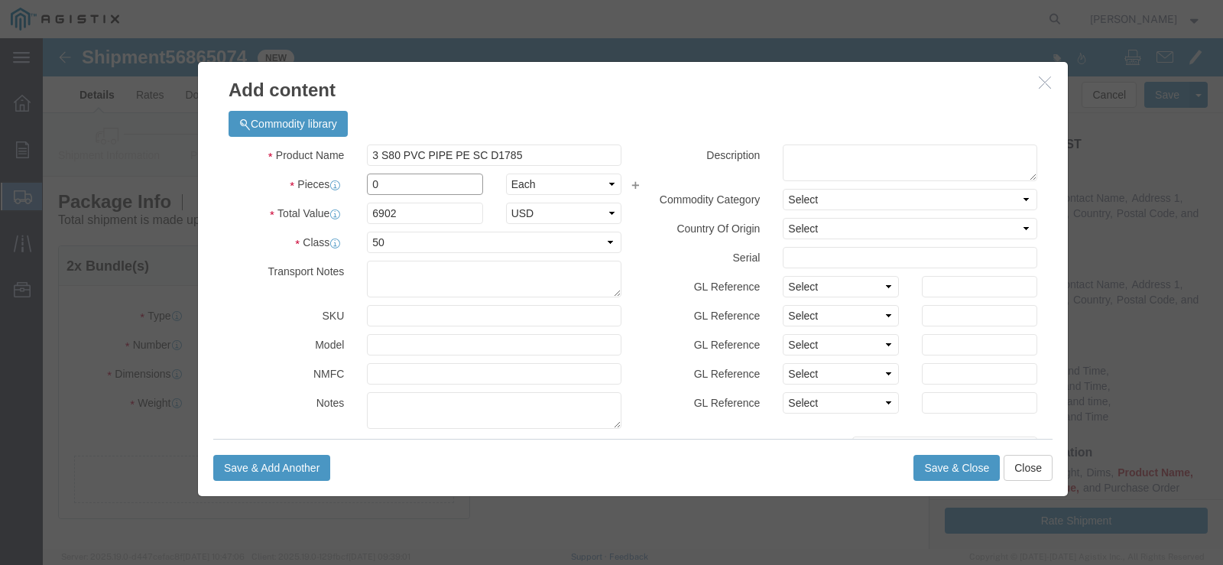
click div "0"
type input "34"
type input "234668"
click textarea
drag, startPoint x: 387, startPoint y: 234, endPoint x: 416, endPoint y: 234, distance: 29.0
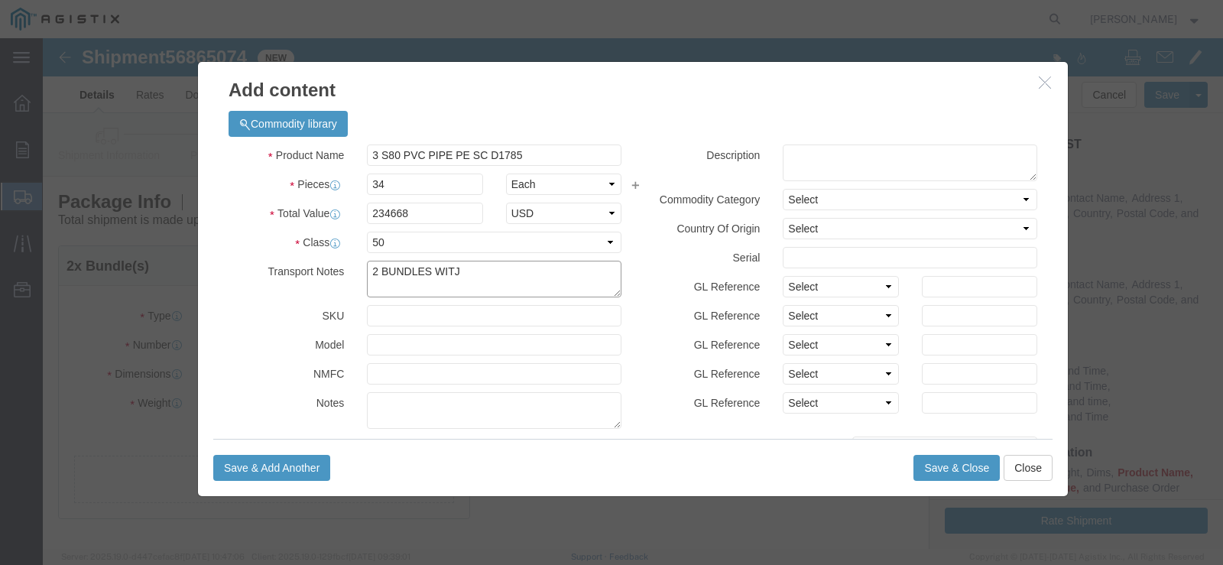
click textarea "2 BUNDLES WITJ"
type textarea "2 BUNDLES CONSISTING OF 34 TOTAL PCS"
click input "234668"
drag, startPoint x: 374, startPoint y: 174, endPoint x: 313, endPoint y: 175, distance: 61.2
click div "234668"
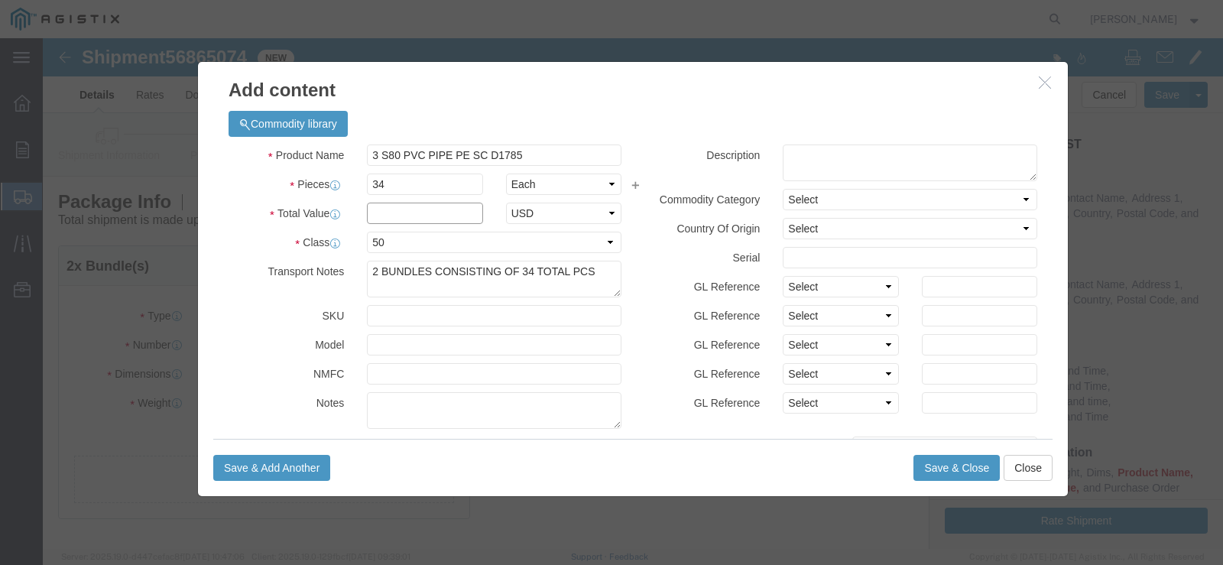
click input "text"
type input "6902"
click textarea
type textarea "m"
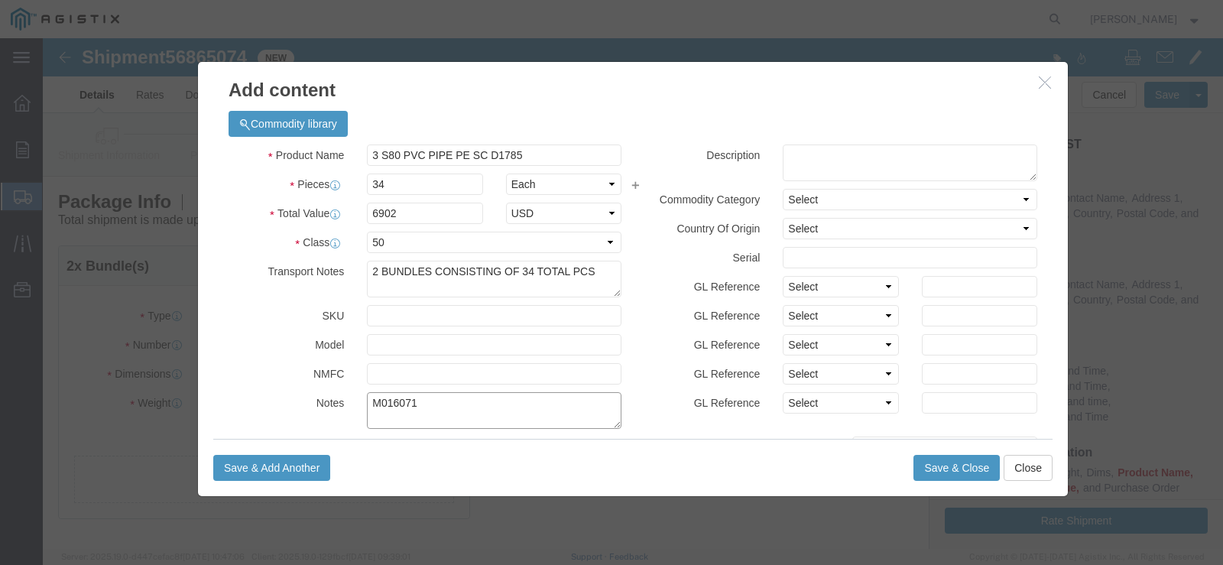
type textarea "M016071"
click button "Save & Close"
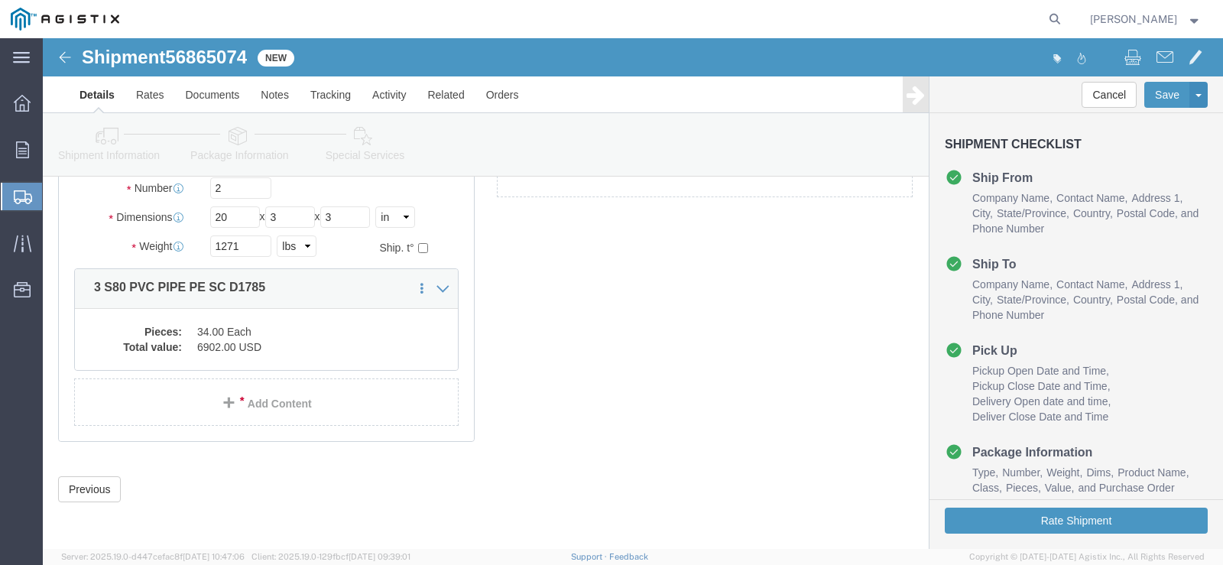
scroll to position [151, 0]
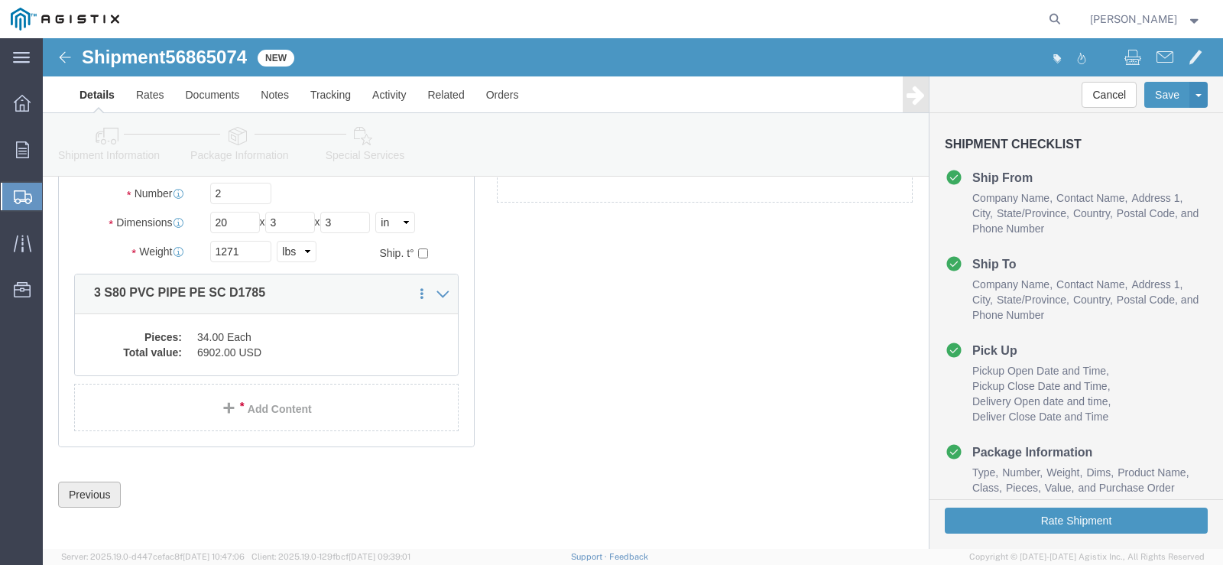
click button "Previous"
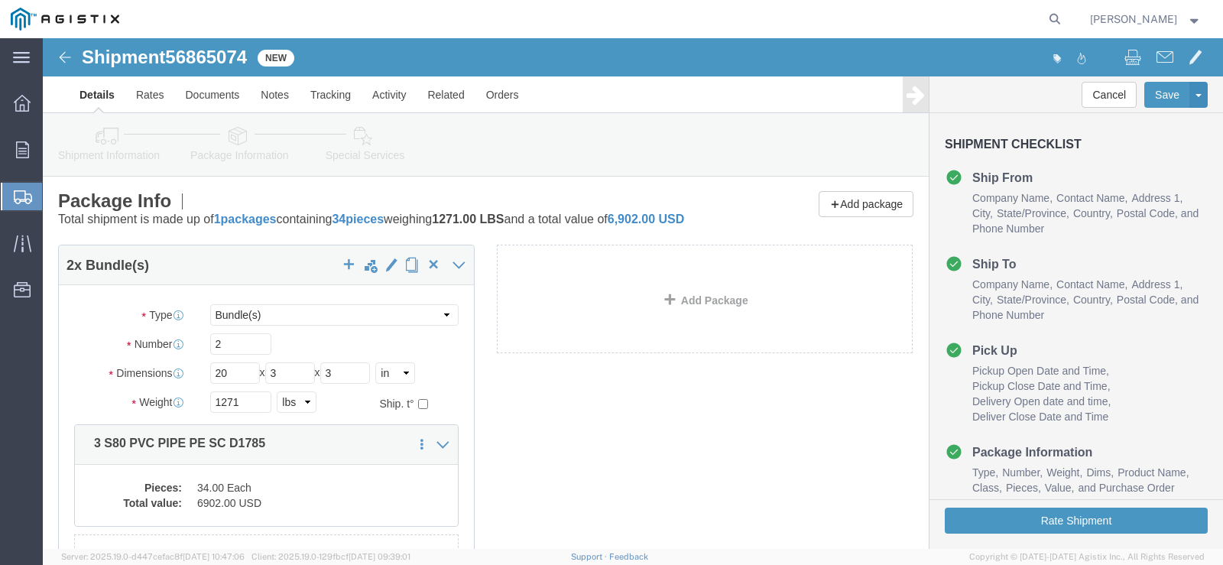
scroll to position [0, 0]
click img
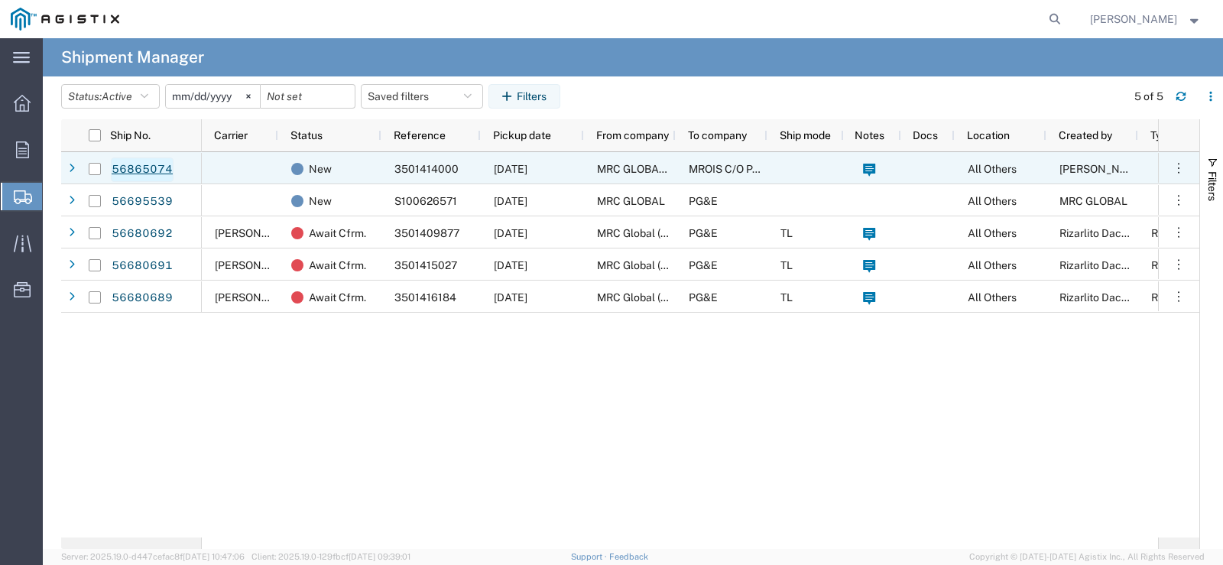
click at [154, 175] on link "56865074" at bounding box center [142, 169] width 63 height 24
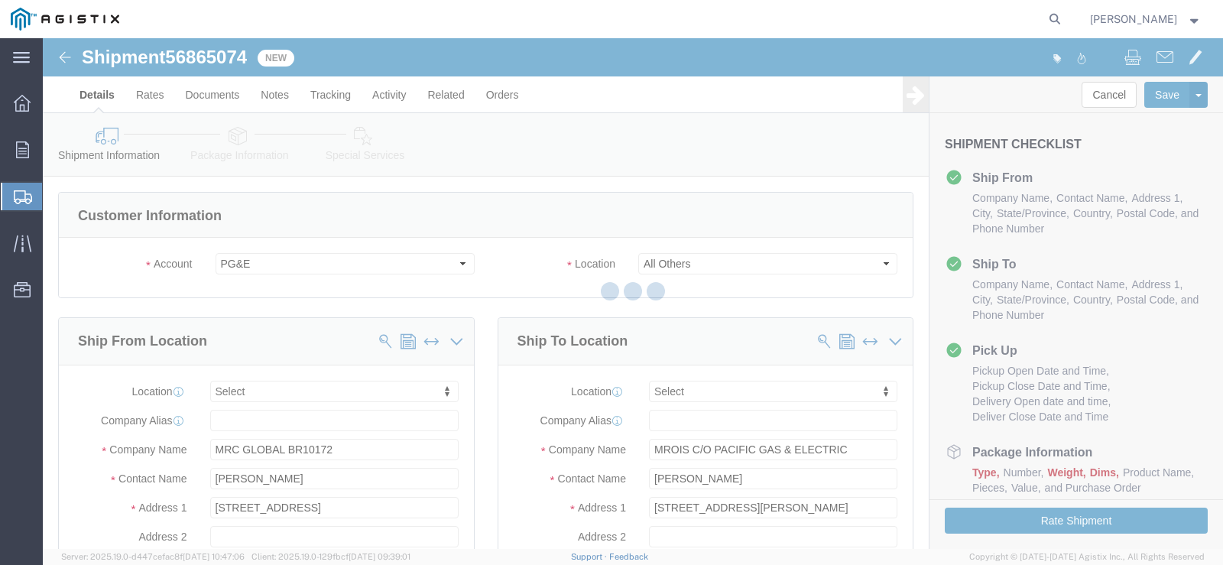
select select
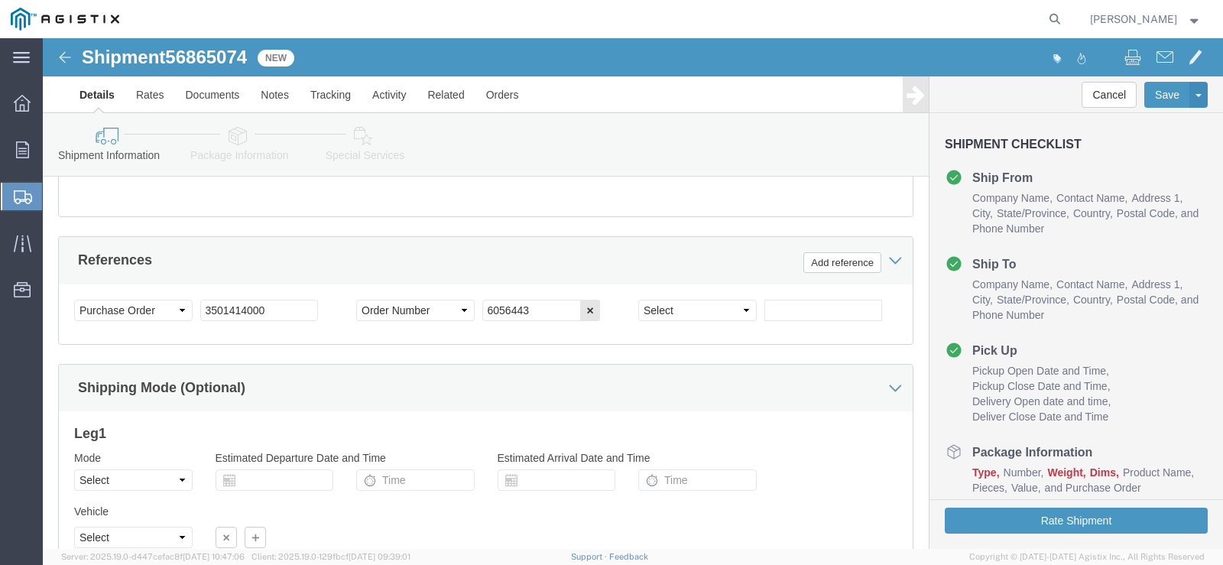
scroll to position [1212, 0]
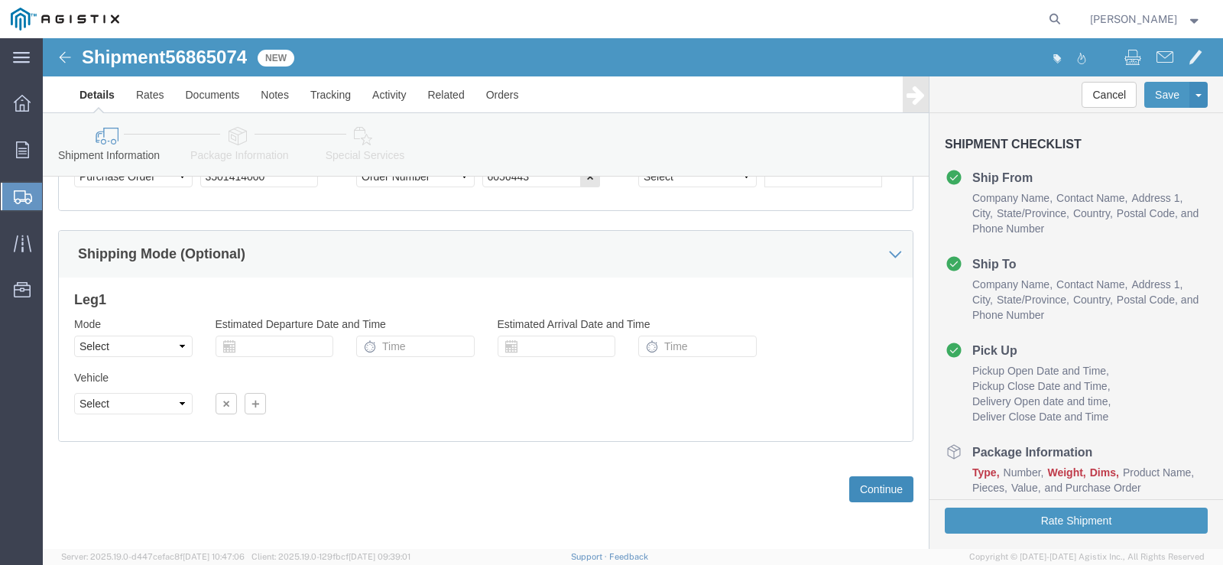
click button "Continue"
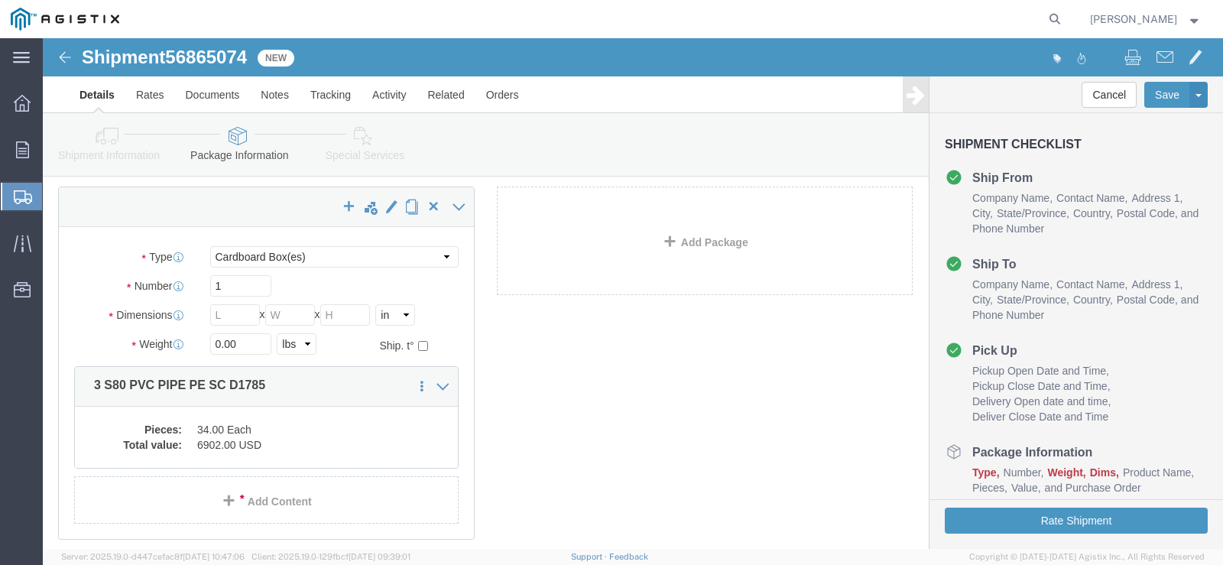
scroll to position [49, 0]
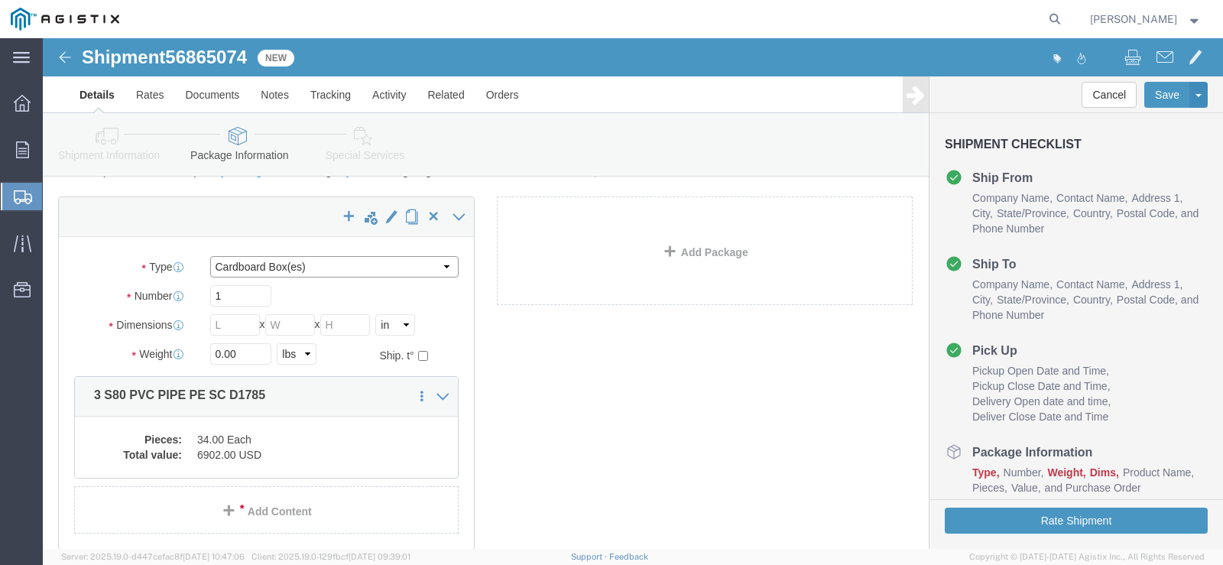
click select "Select Bulk Bundle(s) Cardboard Box(es) Carton(s) Crate(s) Drum(s) (Fiberboard)…"
select select "BNDL"
click select "Select Bulk Bundle(s) Cardboard Box(es) Carton(s) Crate(s) Drum(s) (Fiberboard)…"
click input "1"
type input "2"
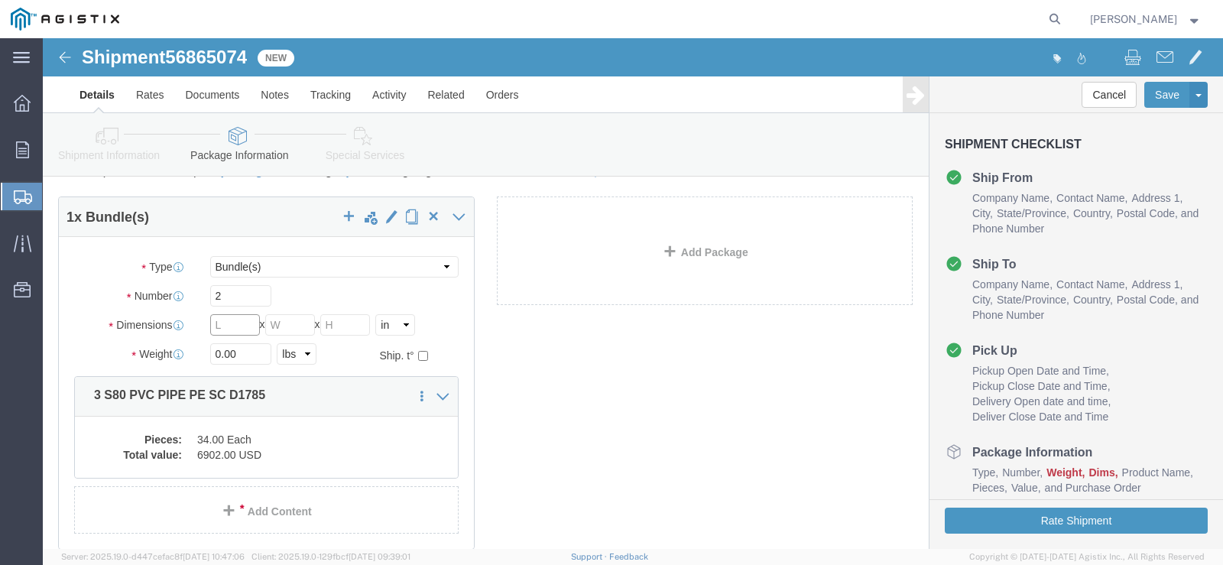
click input "text"
type input "20"
type input "3"
click input "0.00"
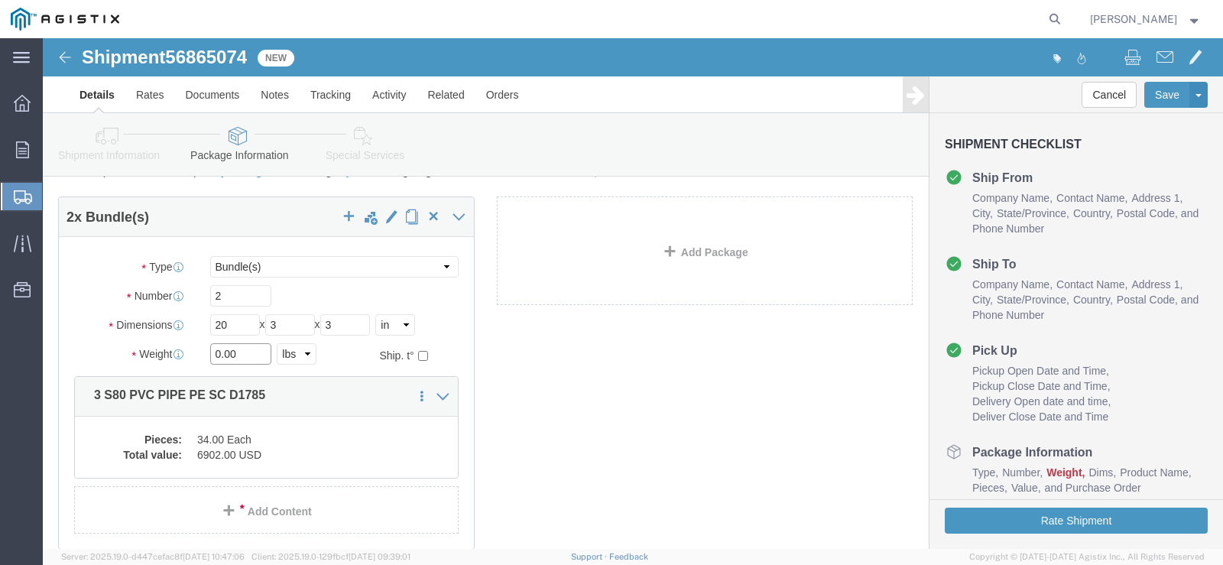
drag, startPoint x: 196, startPoint y: 333, endPoint x: 145, endPoint y: 321, distance: 52.5
click div "Weight 0.00 Select kgs lbs Ship. t°"
type input "1271"
click div "2 x Bundle(s) Package Type Select Bulk Bundle(s) Cardboard Box(es) Carton(s) Cr…"
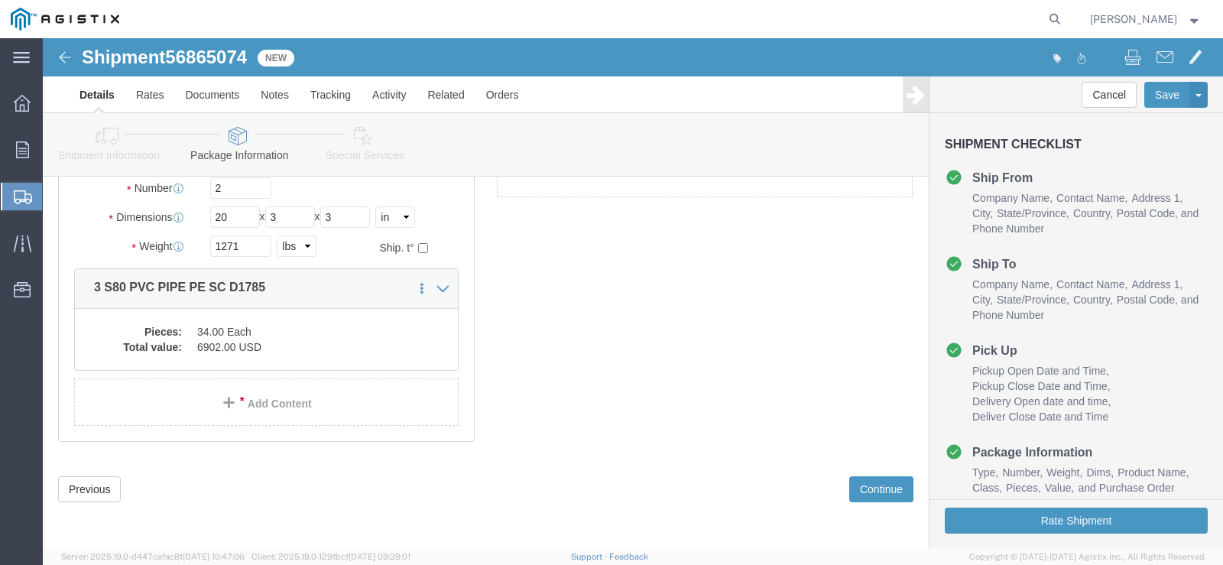
scroll to position [166, 0]
click button "Continue"
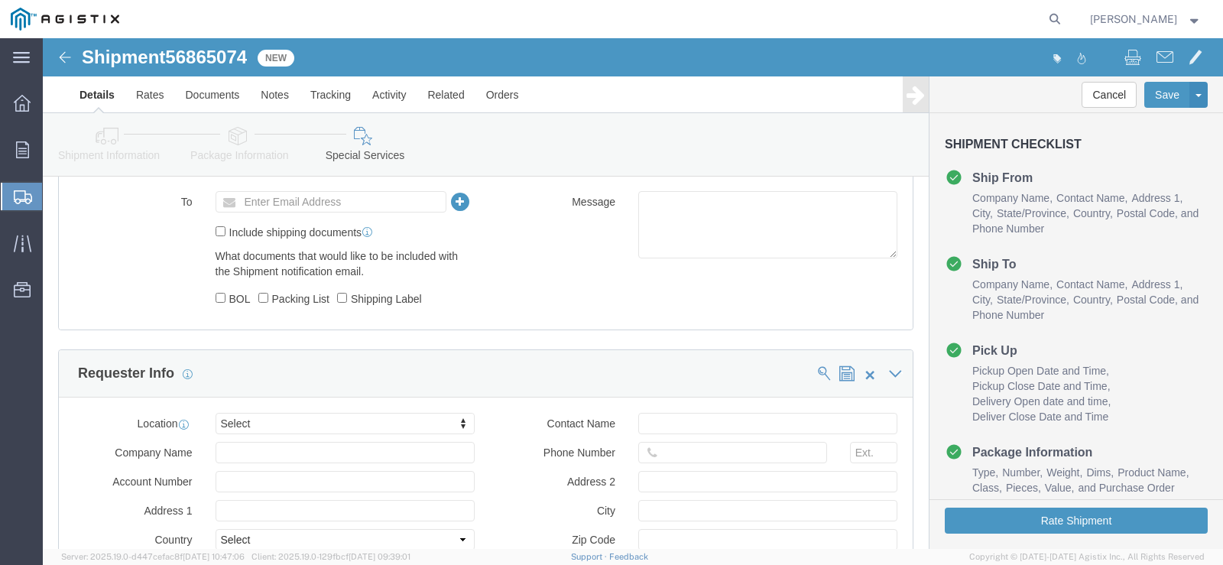
scroll to position [841, 0]
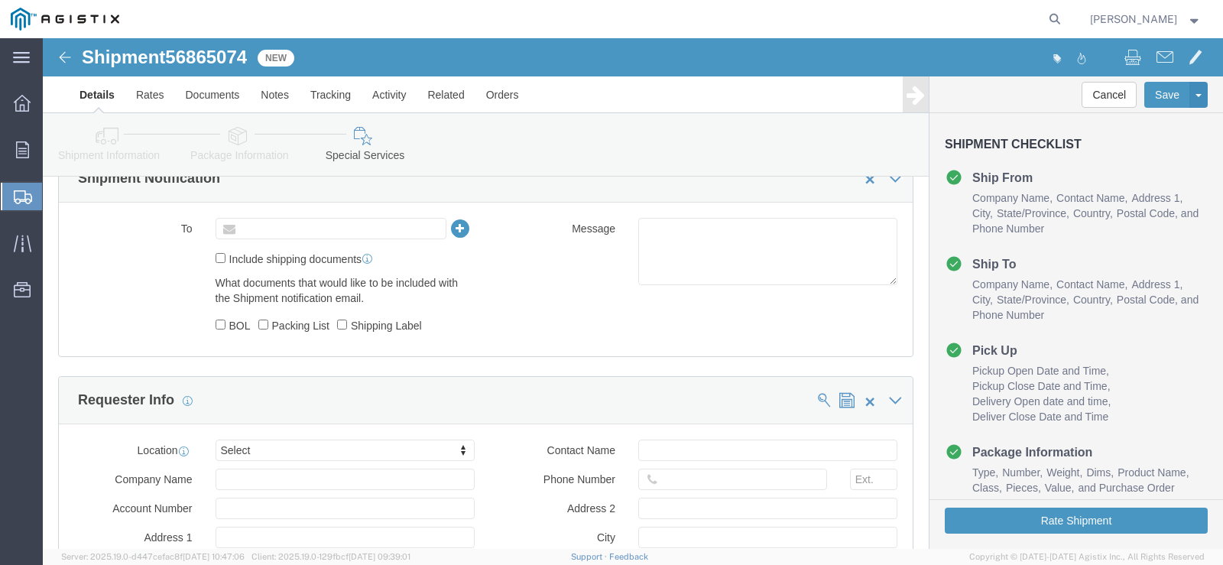
click input "text"
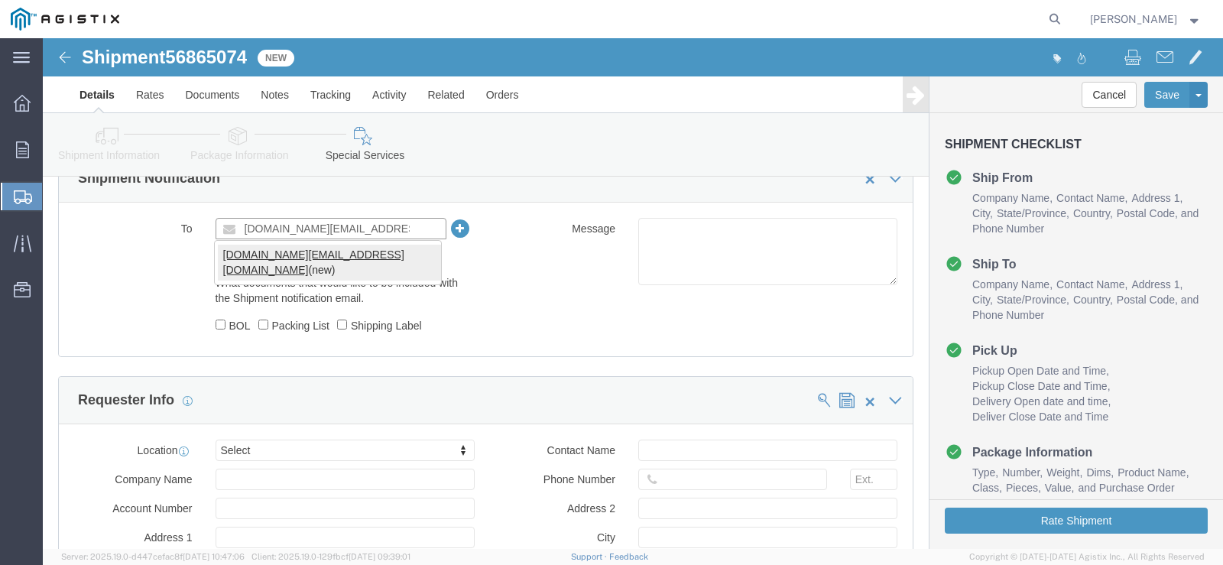
type input "pge.ss@mrcglobal.com"
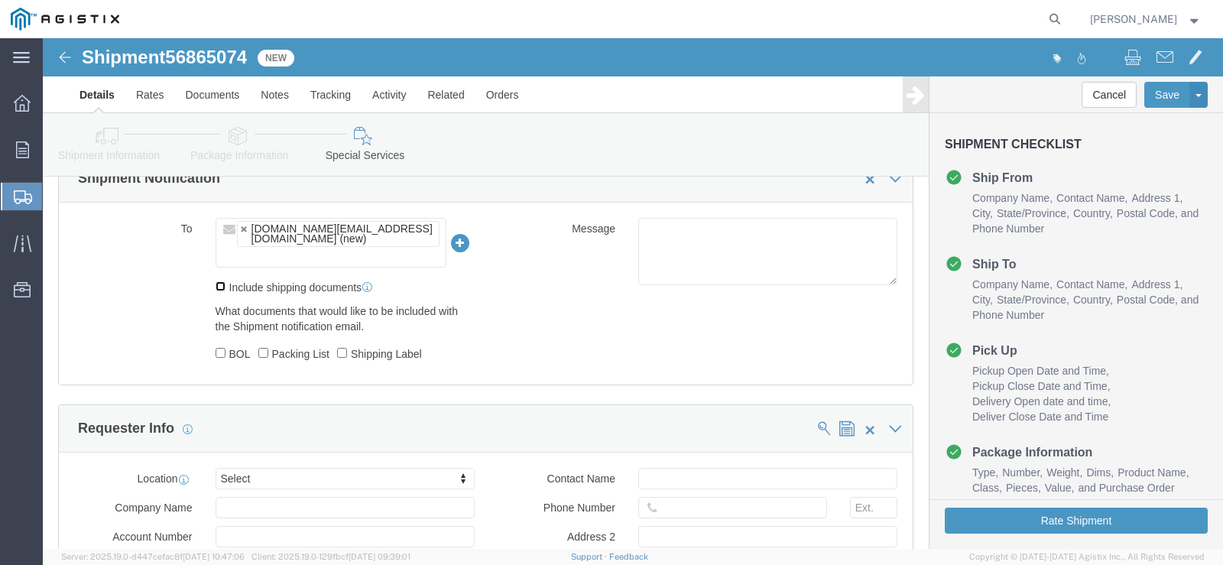
click input "Include shipping documents"
checkbox input "true"
click input "BOL"
checkbox input "true"
click input "Packing List"
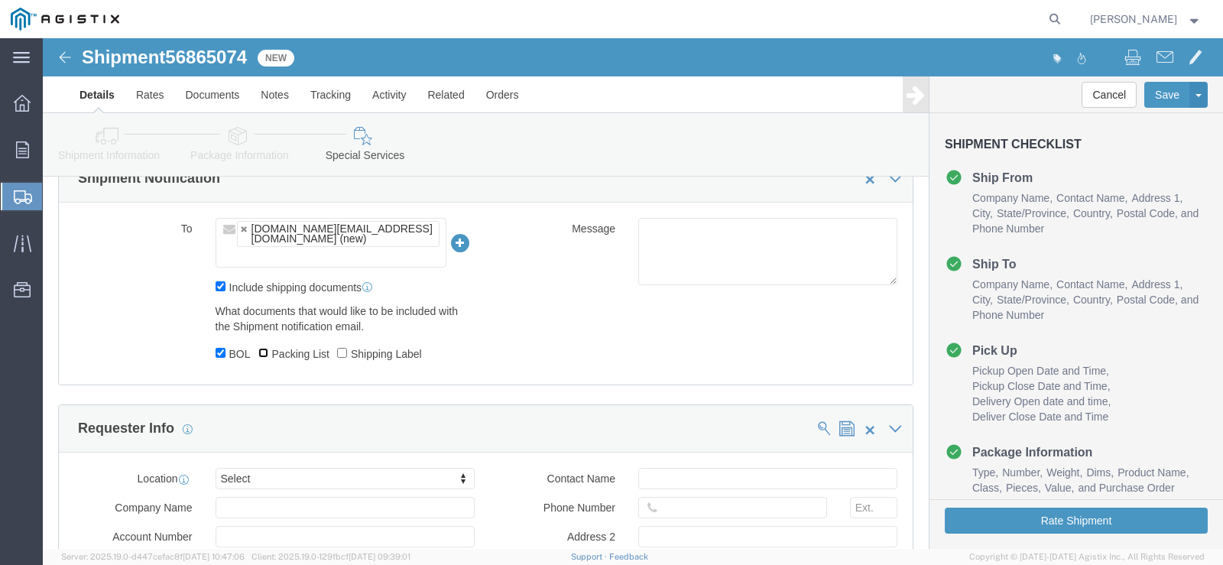
checkbox input "true"
click input "Shipping Label"
checkbox input "true"
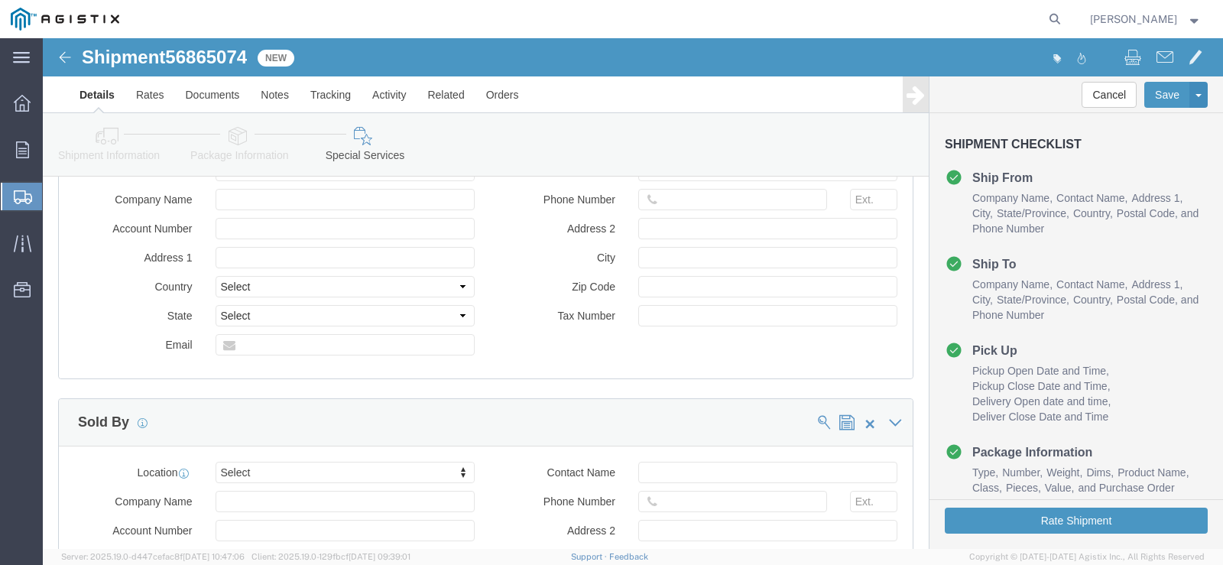
scroll to position [1152, 0]
click button "Rate Shipment"
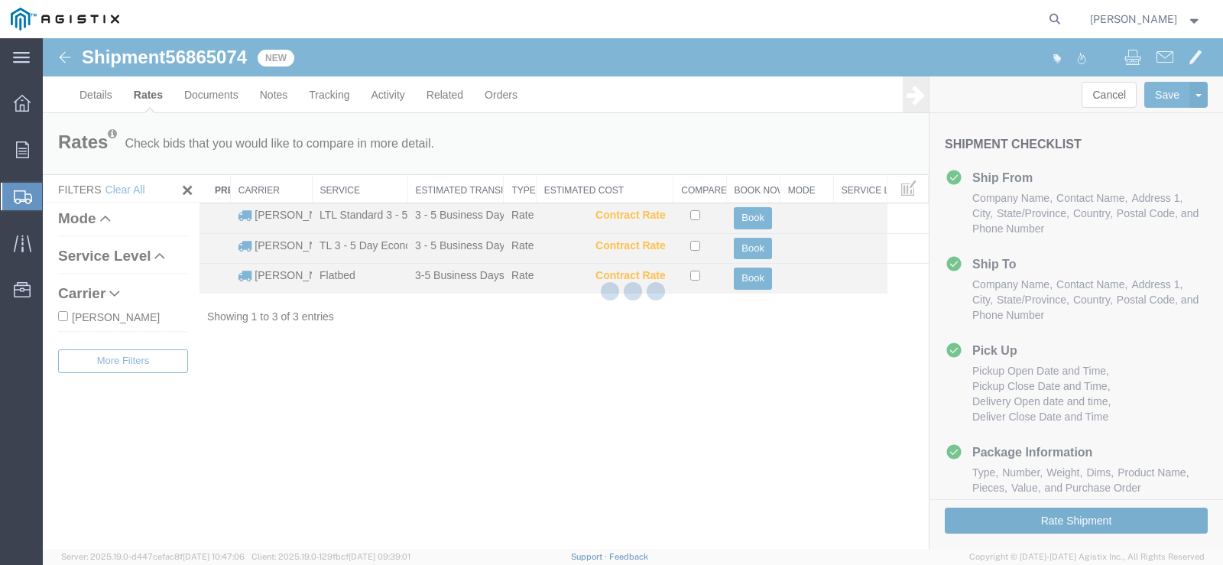
scroll to position [0, 0]
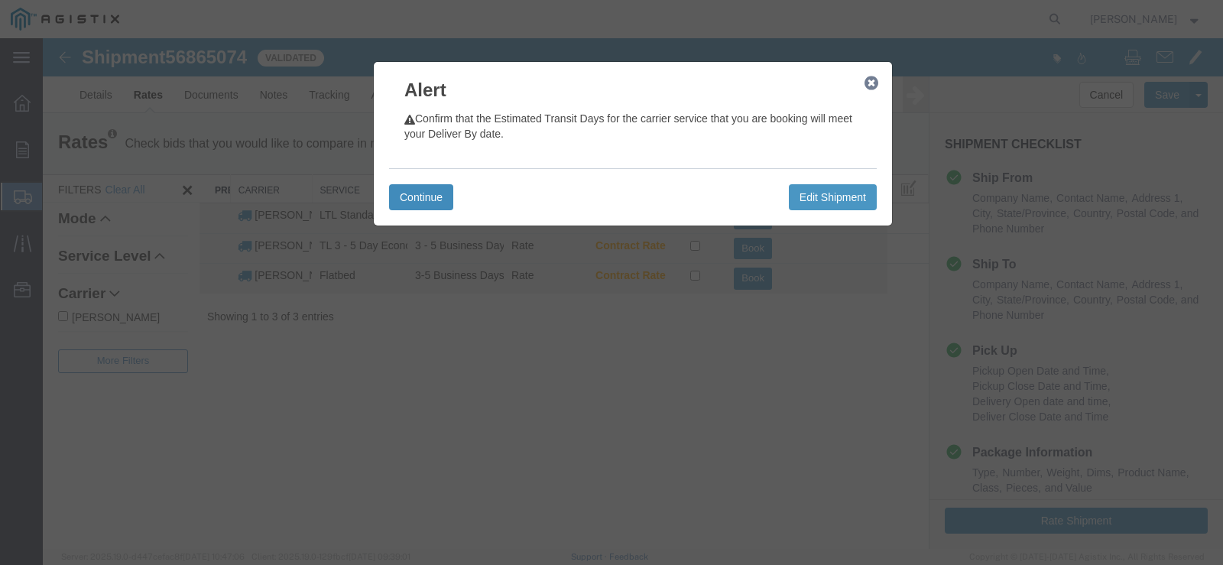
click at [427, 196] on button "Continue" at bounding box center [421, 197] width 64 height 26
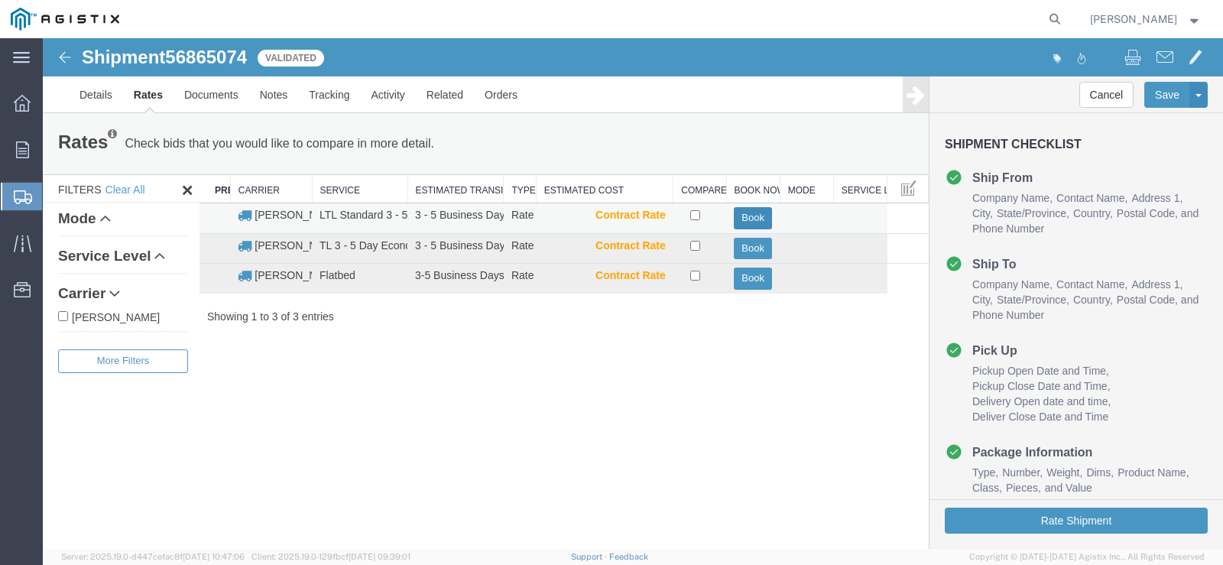
click at [748, 219] on button "Book" at bounding box center [753, 218] width 38 height 22
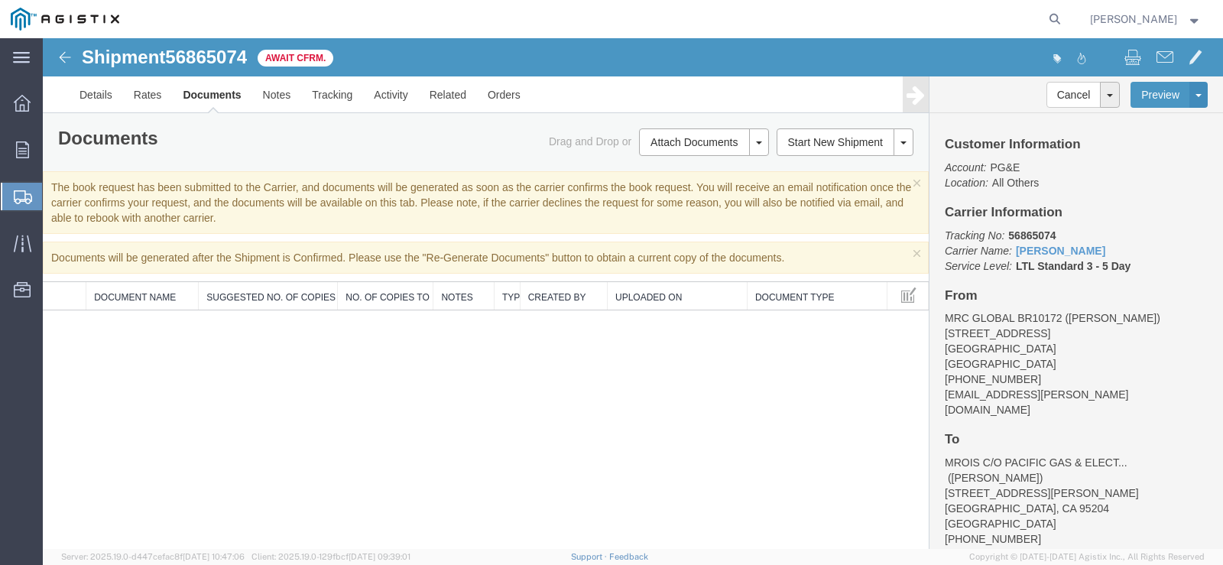
click at [1196, 24] on span "Janice Fahrmeier" at bounding box center [1146, 19] width 112 height 17
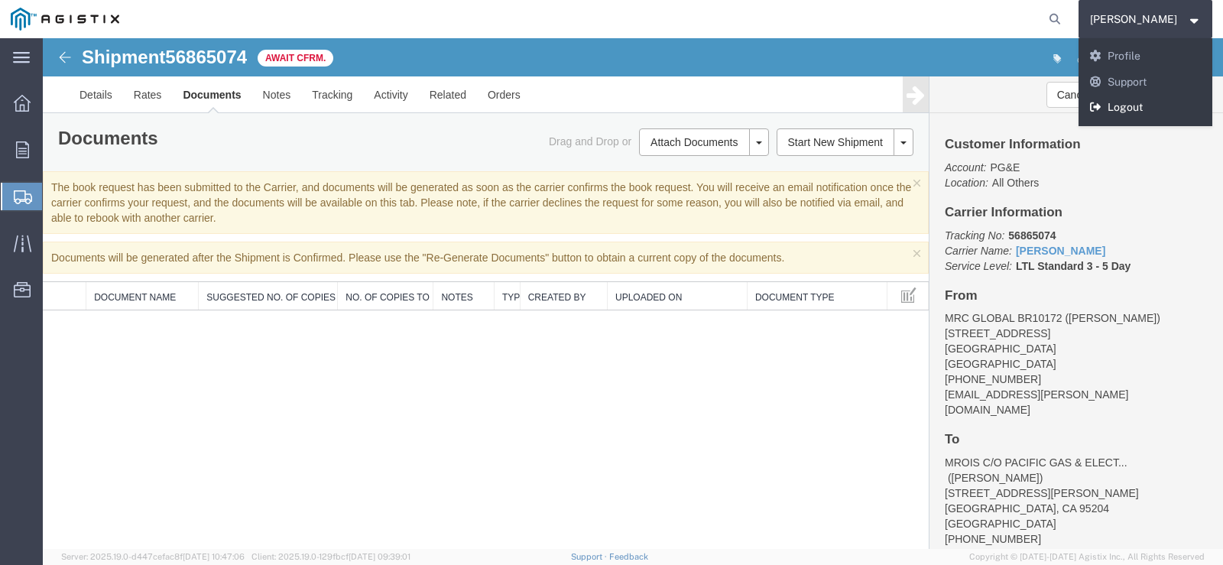
click at [1149, 100] on link "Logout" at bounding box center [1146, 108] width 135 height 26
